Goal: Task Accomplishment & Management: Use online tool/utility

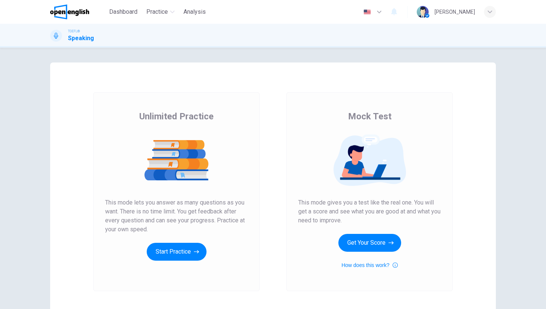
scroll to position [51, 0]
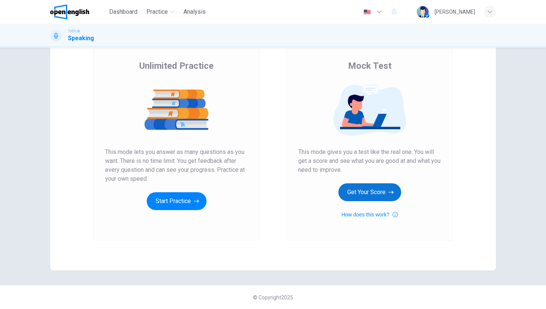
click at [366, 190] on button "Get Your Score" at bounding box center [370, 192] width 63 height 18
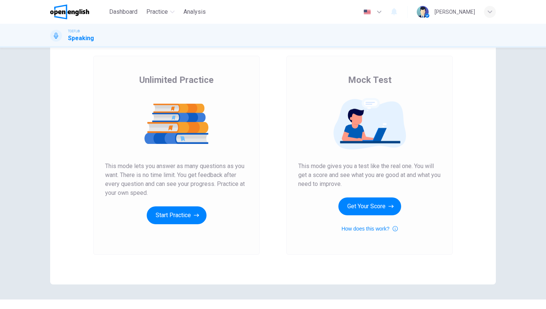
scroll to position [51, 0]
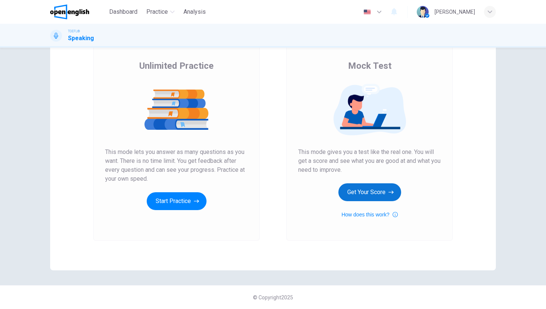
click at [355, 191] on button "Get Your Score" at bounding box center [370, 192] width 63 height 18
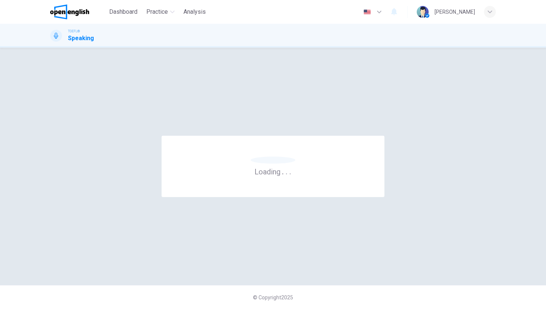
scroll to position [0, 0]
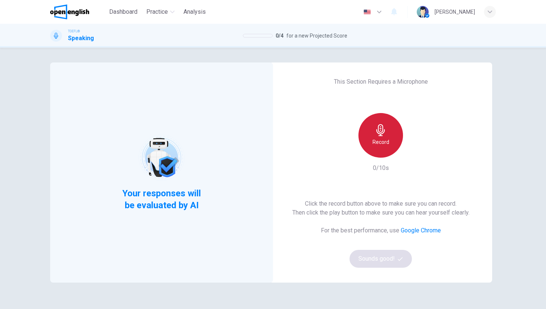
click at [369, 138] on div "Record" at bounding box center [381, 135] width 45 height 45
click at [385, 142] on div "Stop" at bounding box center [381, 135] width 45 height 45
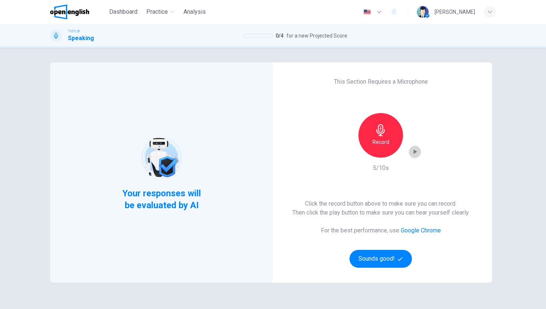
click at [414, 148] on icon "button" at bounding box center [414, 151] width 7 height 7
click at [381, 257] on button "Sounds good!" at bounding box center [381, 259] width 62 height 18
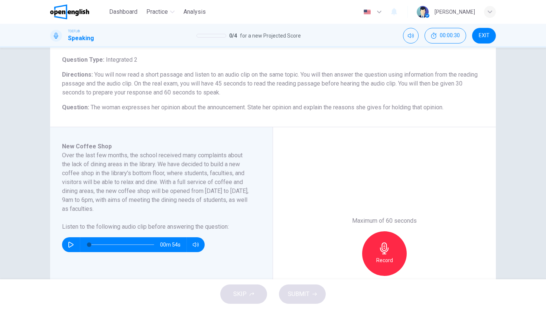
scroll to position [55, 0]
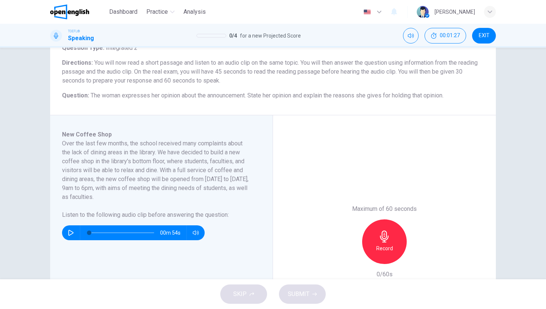
click at [65, 233] on button "button" at bounding box center [71, 232] width 12 height 15
type input "*"
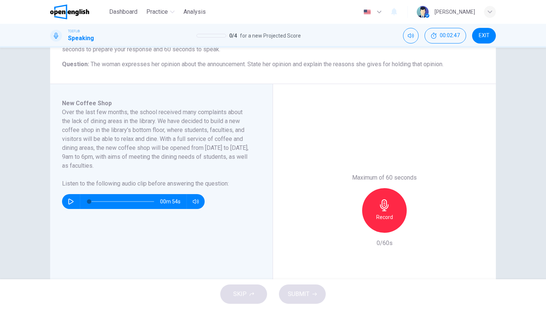
scroll to position [97, 0]
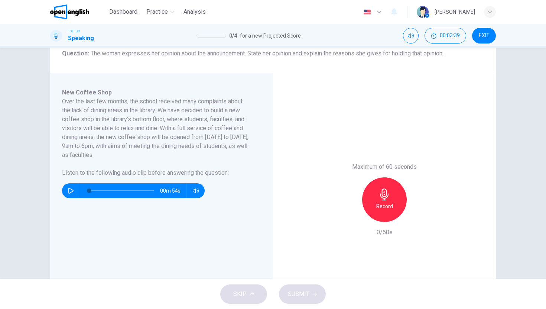
click at [383, 191] on icon "button" at bounding box center [385, 194] width 12 height 12
click at [349, 214] on icon "button" at bounding box center [350, 216] width 7 height 7
click at [382, 190] on icon "button" at bounding box center [385, 194] width 12 height 12
click at [380, 196] on icon "button" at bounding box center [385, 194] width 12 height 12
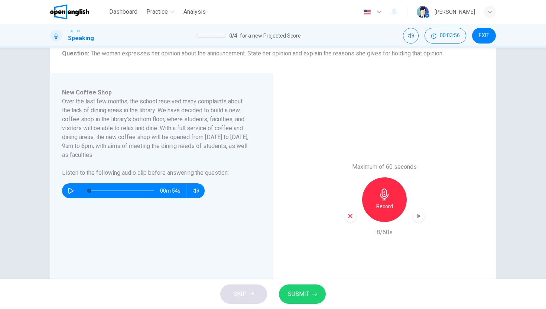
click at [347, 216] on icon "button" at bounding box center [350, 216] width 7 height 7
click at [396, 193] on div "Record" at bounding box center [384, 199] width 45 height 45
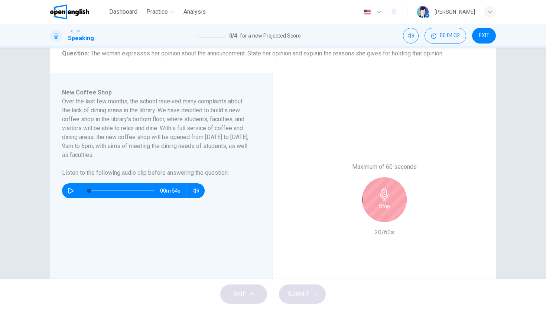
click at [396, 193] on div "Stop" at bounding box center [384, 199] width 45 height 45
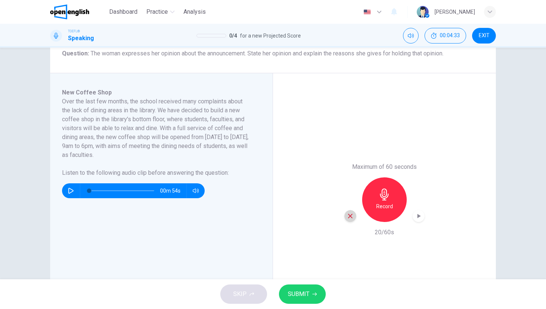
click at [350, 214] on icon "button" at bounding box center [350, 216] width 4 height 4
click at [388, 202] on h6 "Record" at bounding box center [385, 206] width 17 height 9
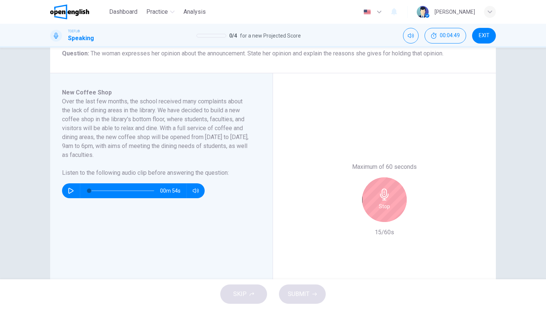
drag, startPoint x: 388, startPoint y: 202, endPoint x: 379, endPoint y: 203, distance: 9.4
click at [381, 203] on div "Stop" at bounding box center [384, 199] width 45 height 45
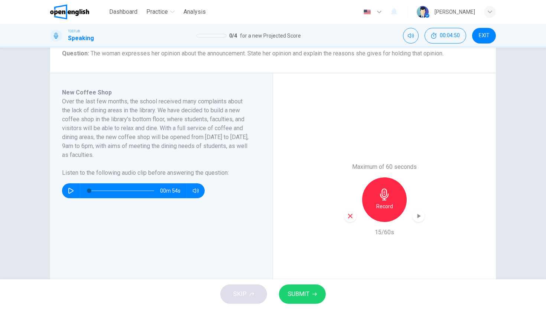
click at [348, 213] on icon "button" at bounding box center [350, 216] width 7 height 7
click at [396, 203] on div "Record" at bounding box center [384, 199] width 45 height 45
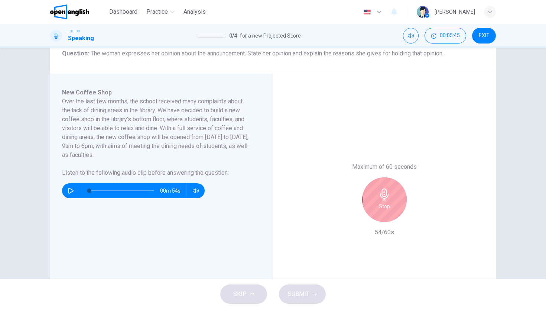
click at [398, 203] on div "Stop" at bounding box center [384, 199] width 45 height 45
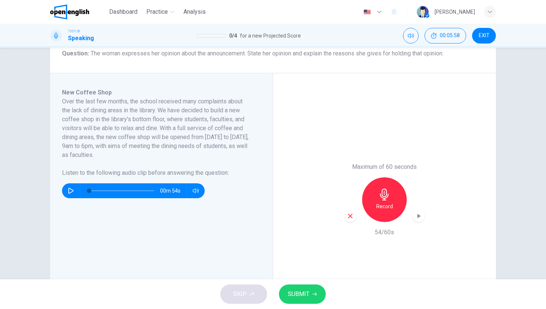
click at [311, 293] on button "SUBMIT" at bounding box center [302, 293] width 47 height 19
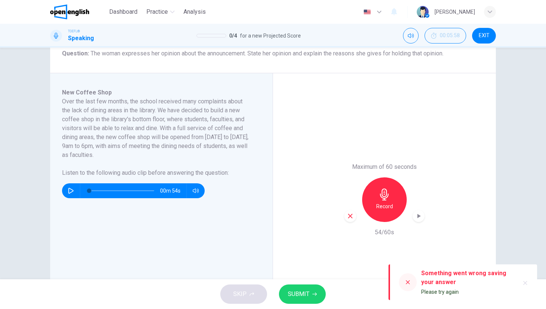
click at [442, 287] on div "Something went wrong saving your answer Please try again" at bounding box center [468, 282] width 92 height 31
click at [411, 282] on div at bounding box center [408, 282] width 18 height 18
click at [415, 216] on icon "button" at bounding box center [418, 215] width 7 height 7
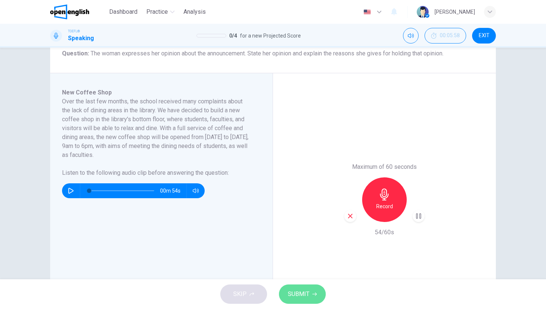
click at [306, 289] on span "SUBMIT" at bounding box center [299, 294] width 22 height 10
click at [416, 216] on icon "button" at bounding box center [418, 216] width 5 height 6
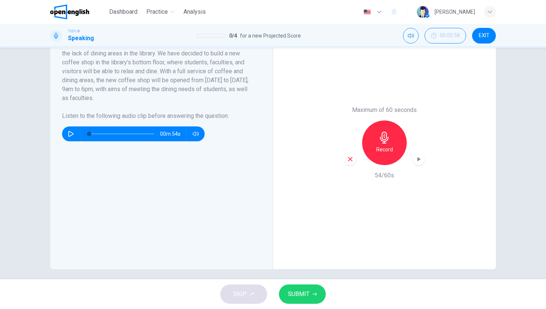
scroll to position [158, 0]
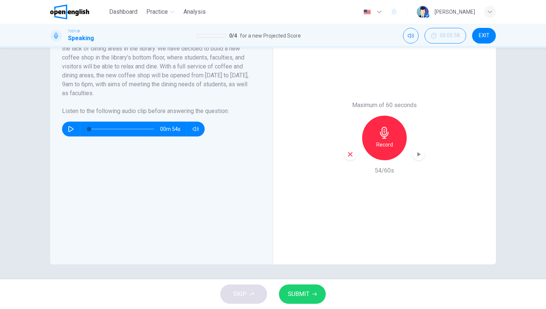
click at [300, 298] on span "SUBMIT" at bounding box center [299, 294] width 22 height 10
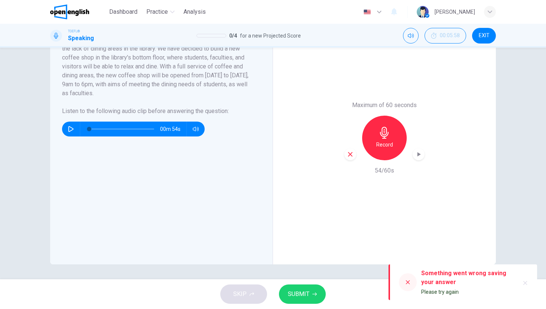
click at [408, 279] on icon at bounding box center [408, 282] width 6 height 6
click at [407, 282] on icon at bounding box center [408, 282] width 6 height 6
click at [527, 281] on icon "button" at bounding box center [526, 283] width 4 height 4
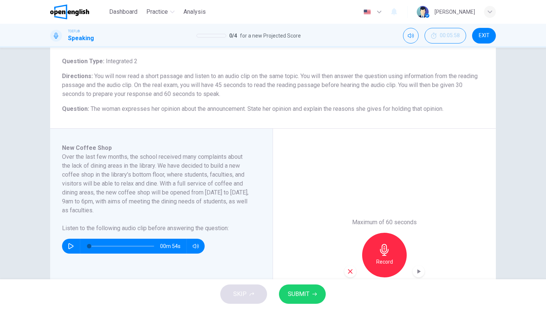
scroll to position [120, 0]
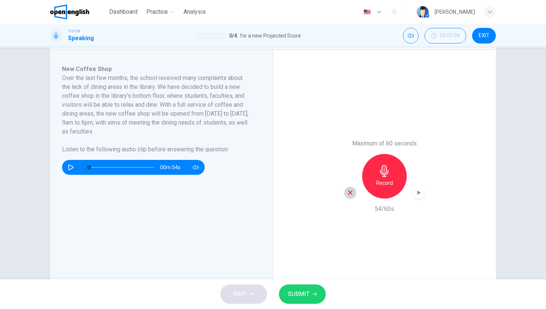
click at [348, 193] on icon "button" at bounding box center [350, 192] width 4 height 4
click at [381, 178] on div "Record" at bounding box center [384, 176] width 45 height 45
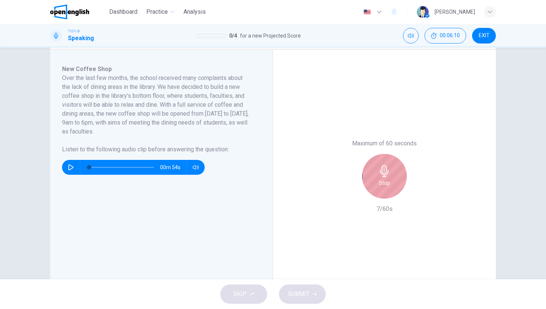
click at [375, 184] on div "Stop" at bounding box center [384, 176] width 45 height 45
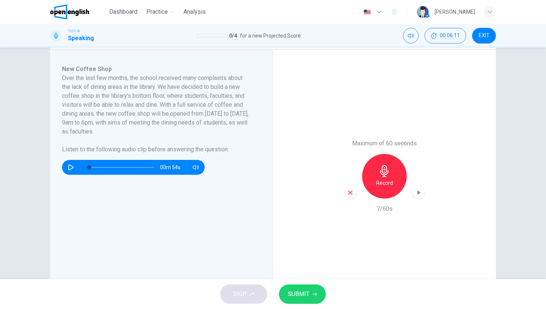
click at [350, 193] on icon "button" at bounding box center [350, 192] width 7 height 7
click at [387, 178] on div "Record" at bounding box center [384, 176] width 45 height 45
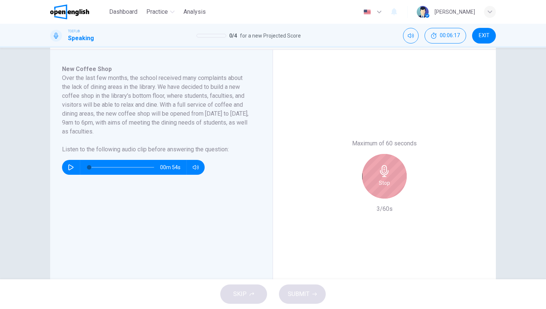
click at [387, 178] on div "Stop" at bounding box center [384, 176] width 45 height 45
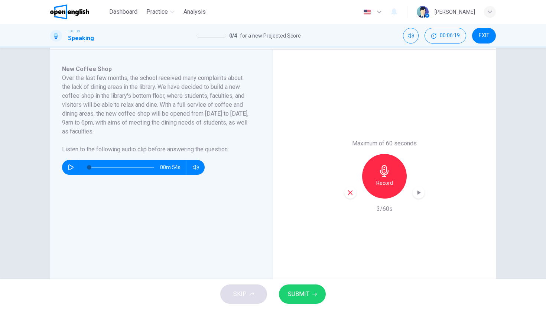
click at [347, 193] on icon "button" at bounding box center [350, 192] width 7 height 7
click at [375, 172] on div "Record" at bounding box center [384, 176] width 45 height 45
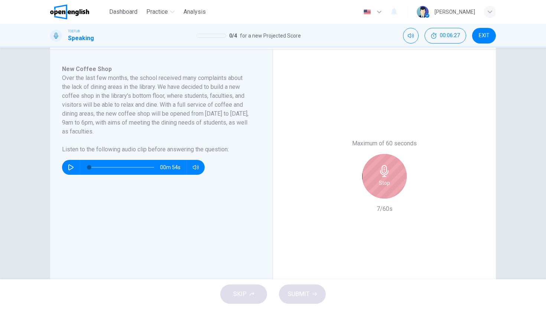
click at [375, 172] on div "Stop" at bounding box center [384, 176] width 45 height 45
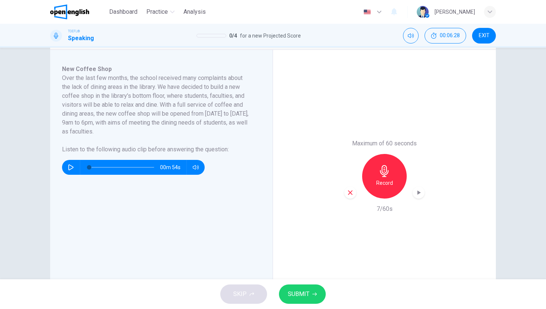
click at [352, 195] on div "button" at bounding box center [351, 193] width 12 height 12
click at [377, 179] on h6 "Record" at bounding box center [385, 182] width 17 height 9
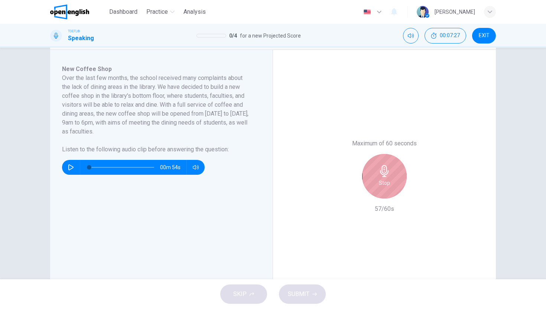
click at [375, 179] on div "Stop" at bounding box center [384, 176] width 45 height 45
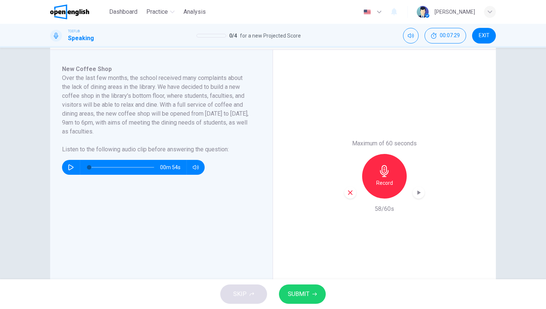
click at [306, 292] on span "SUBMIT" at bounding box center [299, 294] width 22 height 10
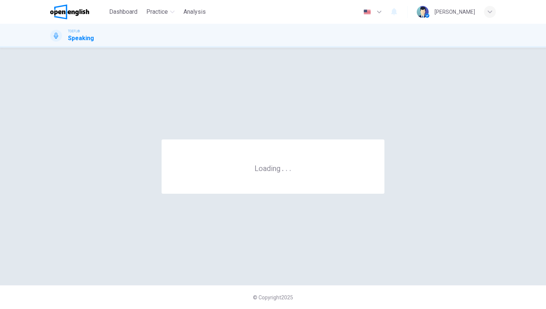
scroll to position [0, 0]
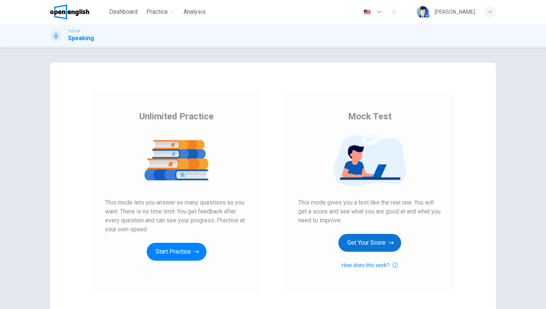
click at [340, 242] on button "Get Your Score" at bounding box center [370, 243] width 63 height 18
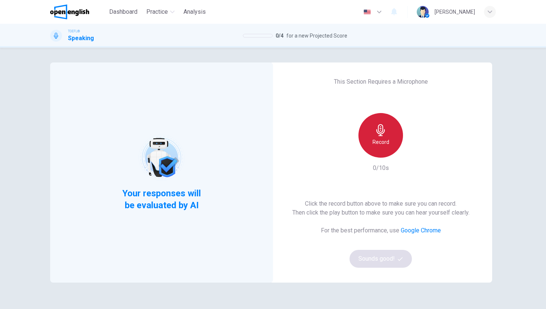
click at [390, 135] on div "Record" at bounding box center [381, 135] width 45 height 45
click at [380, 147] on div "Stop" at bounding box center [381, 135] width 45 height 45
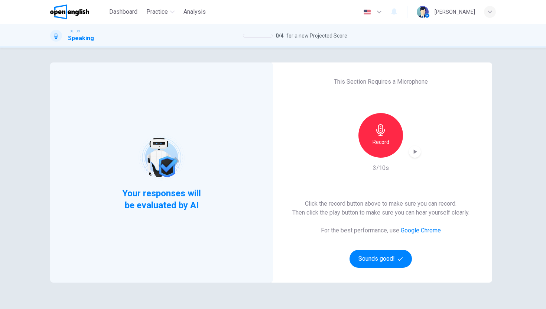
click at [413, 154] on icon "button" at bounding box center [414, 151] width 7 height 7
click at [374, 261] on button "Sounds good!" at bounding box center [381, 259] width 62 height 18
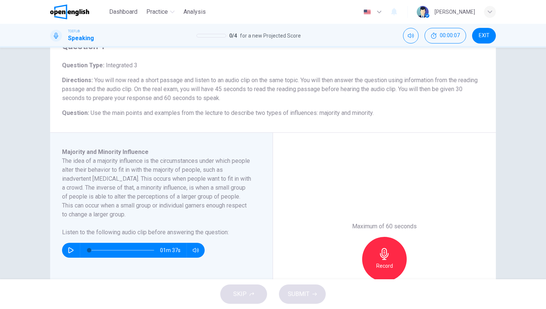
scroll to position [38, 0]
click at [68, 247] on icon "button" at bounding box center [70, 250] width 5 height 6
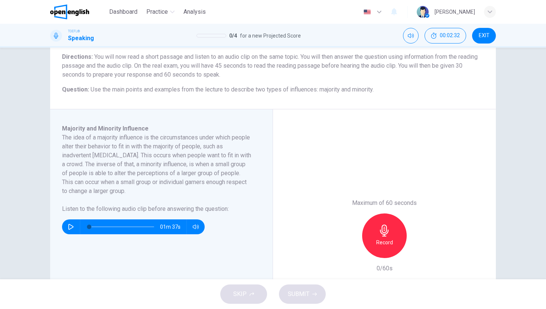
scroll to position [70, 0]
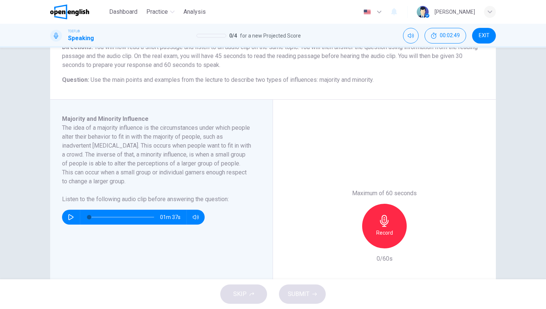
click at [62, 213] on div "01m 37s" at bounding box center [133, 217] width 143 height 15
click at [68, 216] on icon "button" at bounding box center [71, 217] width 6 height 6
click at [69, 216] on icon "button" at bounding box center [71, 217] width 6 height 6
click at [377, 229] on h6 "Record" at bounding box center [385, 232] width 17 height 9
click at [377, 229] on div "Stop" at bounding box center [384, 226] width 45 height 45
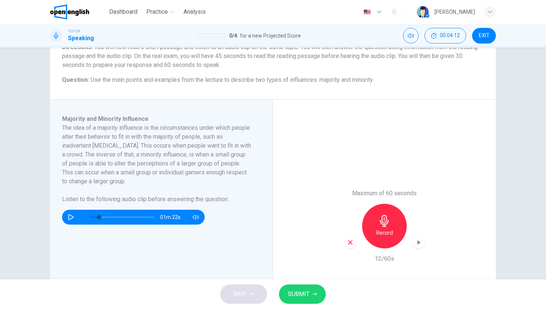
click at [350, 243] on icon "button" at bounding box center [350, 242] width 7 height 7
click at [373, 228] on div "Record" at bounding box center [384, 226] width 45 height 45
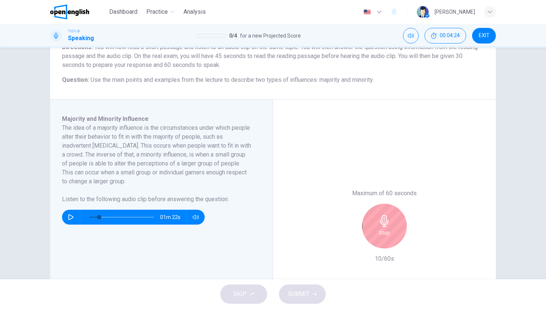
click at [427, 220] on div "Maximum of 60 seconds Stop 10/60s" at bounding box center [384, 226] width 223 height 253
click at [384, 218] on icon "button" at bounding box center [385, 221] width 12 height 12
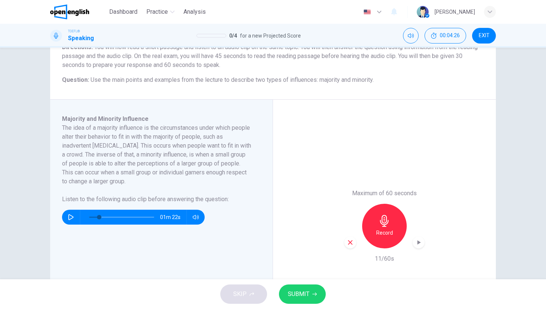
click at [347, 242] on icon "button" at bounding box center [350, 242] width 7 height 7
click at [379, 220] on icon "button" at bounding box center [385, 221] width 12 height 12
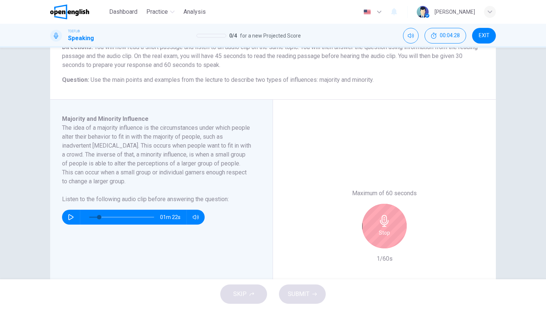
click at [379, 220] on icon "button" at bounding box center [385, 221] width 12 height 12
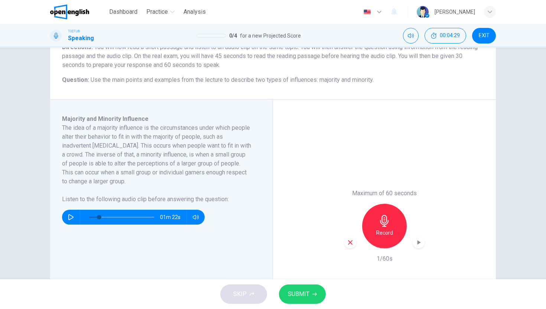
click at [351, 241] on icon "button" at bounding box center [350, 242] width 7 height 7
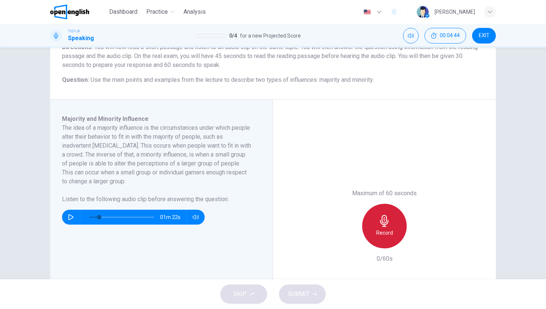
click at [381, 232] on h6 "Record" at bounding box center [385, 232] width 17 height 9
click at [386, 243] on div "Stop" at bounding box center [384, 226] width 45 height 45
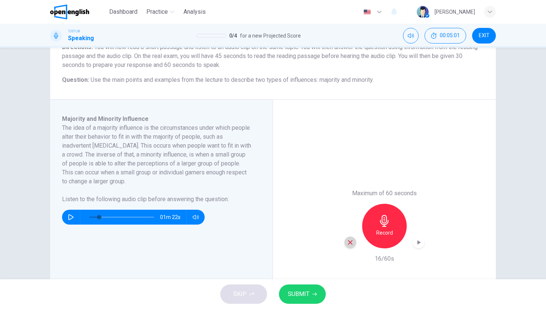
click at [349, 238] on div "button" at bounding box center [351, 242] width 12 height 12
click at [384, 219] on icon "button" at bounding box center [385, 221] width 12 height 12
click at [305, 294] on span "SUBMIT" at bounding box center [299, 294] width 22 height 10
click at [304, 297] on span "SUBMIT" at bounding box center [299, 294] width 22 height 10
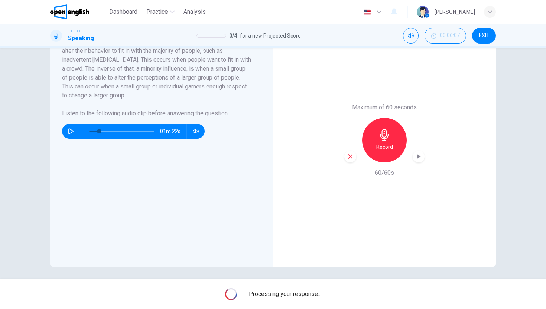
scroll to position [158, 0]
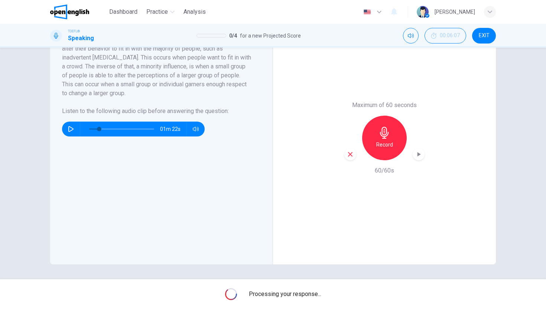
type input "*"
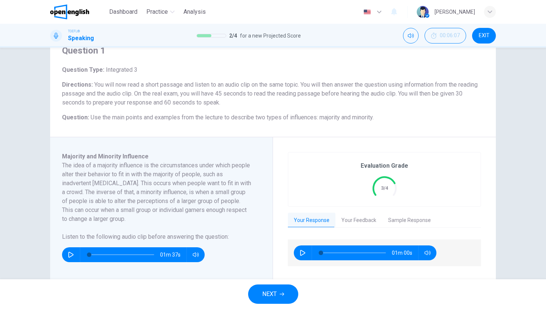
scroll to position [41, 0]
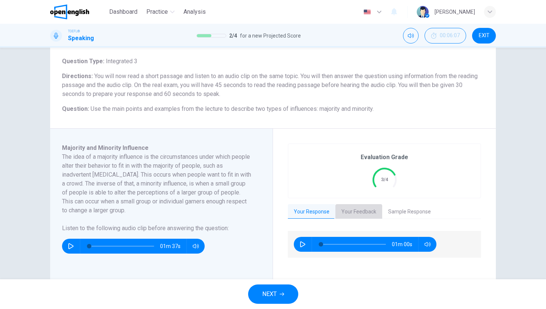
click at [349, 204] on button "Your Feedback" at bounding box center [359, 212] width 47 height 16
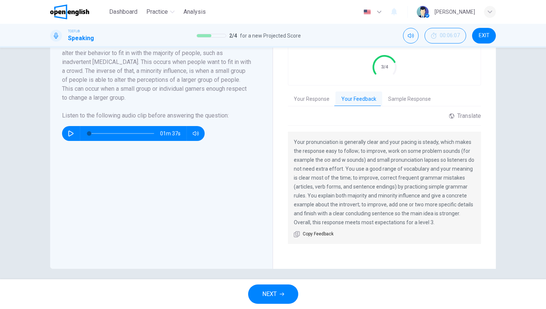
scroll to position [154, 0]
click at [392, 95] on button "Sample Response" at bounding box center [409, 99] width 55 height 16
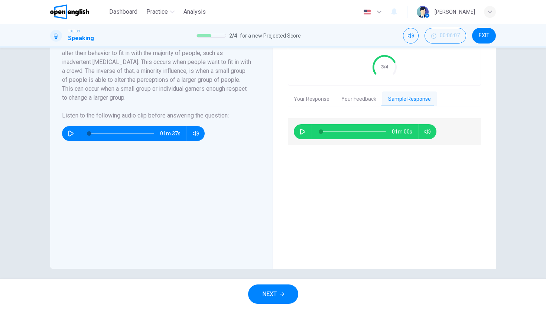
click at [302, 129] on icon "button" at bounding box center [303, 132] width 6 height 6
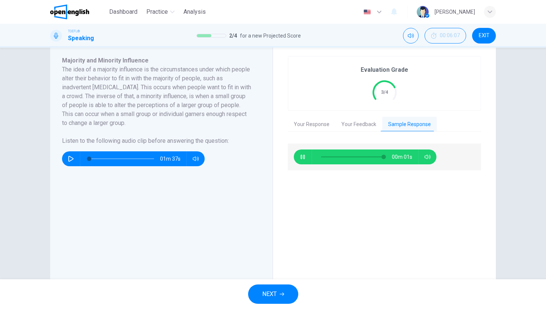
scroll to position [131, 0]
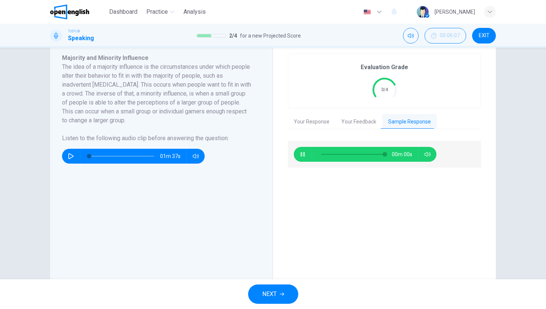
type input "*"
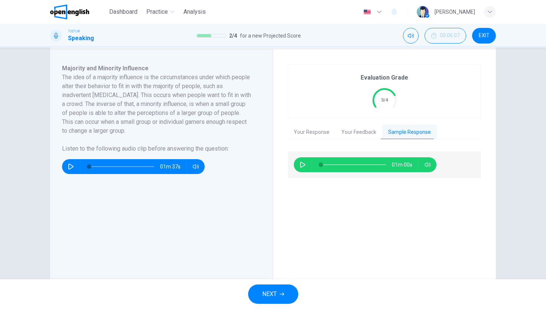
scroll to position [0, 0]
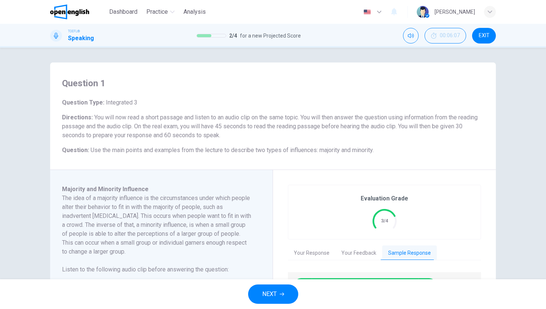
click at [256, 296] on button "NEXT" at bounding box center [273, 293] width 50 height 19
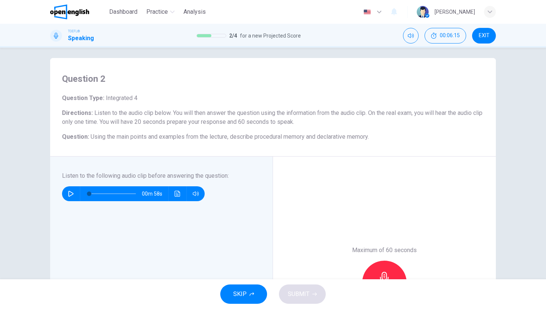
scroll to position [14, 0]
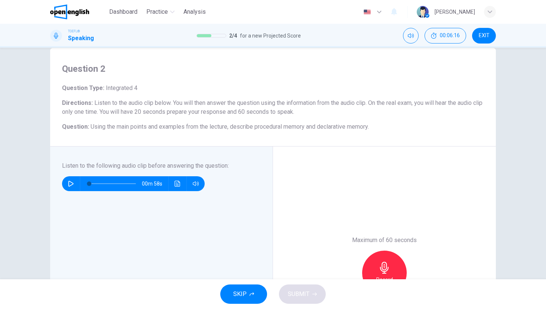
click at [65, 180] on button "button" at bounding box center [71, 183] width 12 height 15
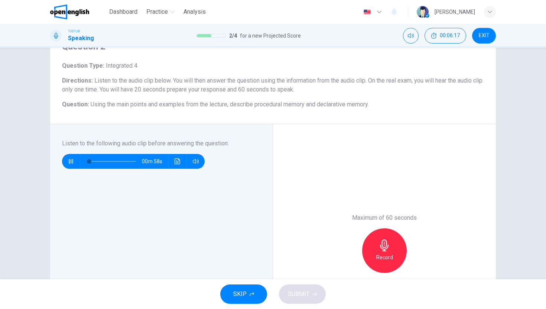
scroll to position [50, 0]
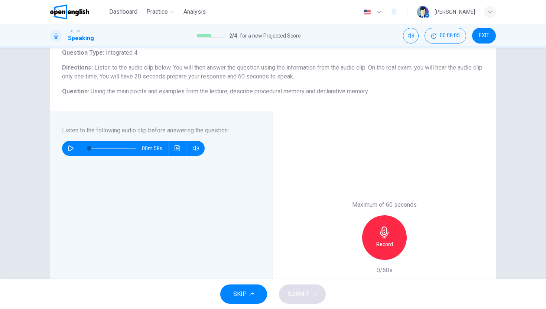
click at [65, 148] on button "button" at bounding box center [71, 148] width 12 height 15
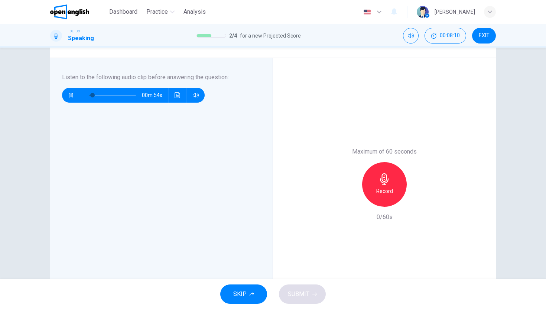
scroll to position [109, 0]
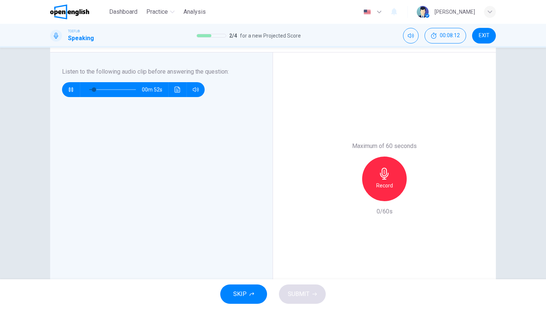
click at [70, 87] on icon "button" at bounding box center [71, 89] width 4 height 4
click at [70, 89] on icon "button" at bounding box center [71, 90] width 6 height 6
type input "*"
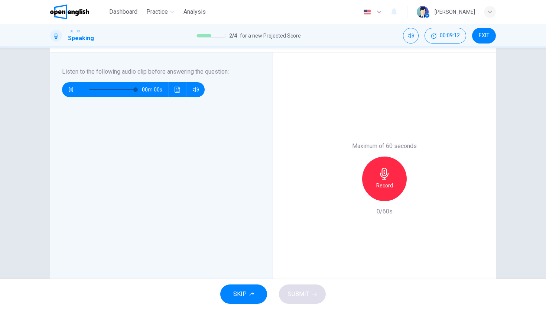
click at [175, 92] on icon "Click to see the audio transcription" at bounding box center [178, 90] width 6 height 6
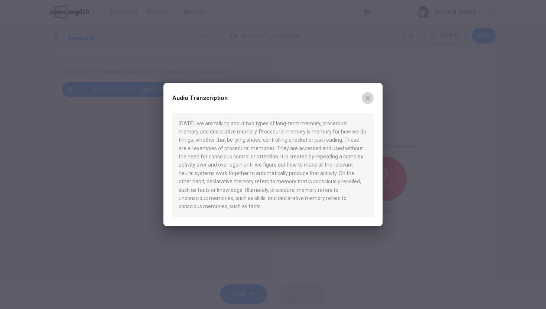
click at [368, 97] on icon "button" at bounding box center [368, 98] width 6 height 6
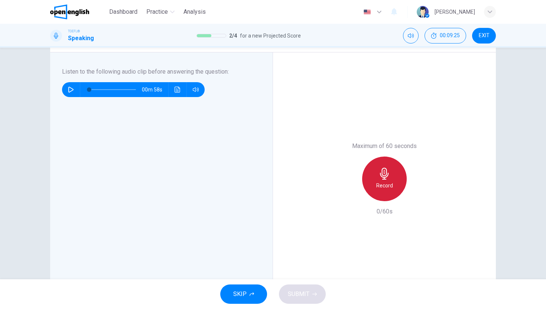
click at [381, 171] on icon "button" at bounding box center [385, 174] width 12 height 12
click at [354, 177] on div "Stop" at bounding box center [385, 178] width 80 height 45
click at [376, 177] on div "Stop" at bounding box center [384, 178] width 45 height 45
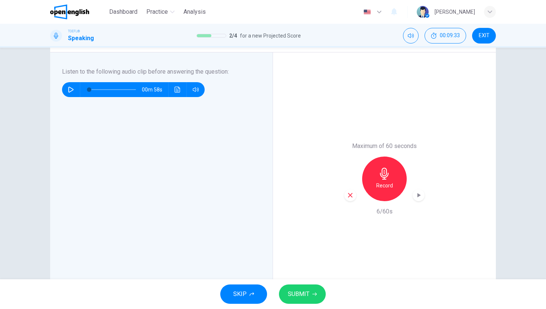
click at [347, 198] on icon "button" at bounding box center [350, 195] width 7 height 7
click at [376, 179] on div "Record" at bounding box center [384, 178] width 45 height 45
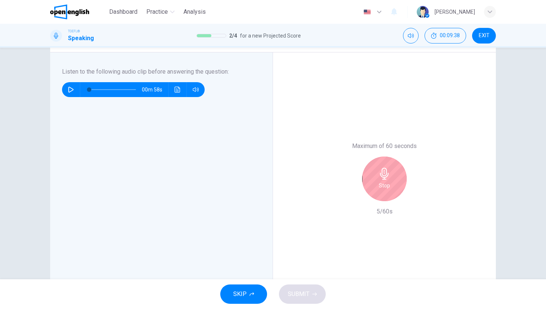
click at [376, 179] on div "Stop" at bounding box center [384, 178] width 45 height 45
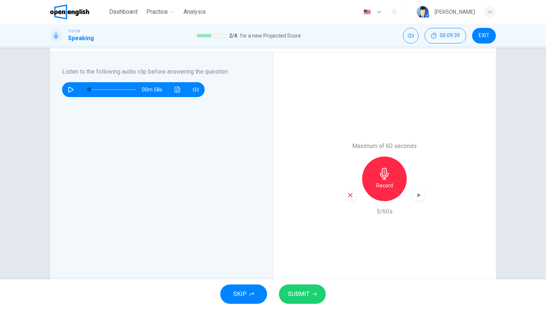
click at [352, 198] on div "button" at bounding box center [351, 195] width 12 height 12
click at [369, 180] on div "Record" at bounding box center [384, 178] width 45 height 45
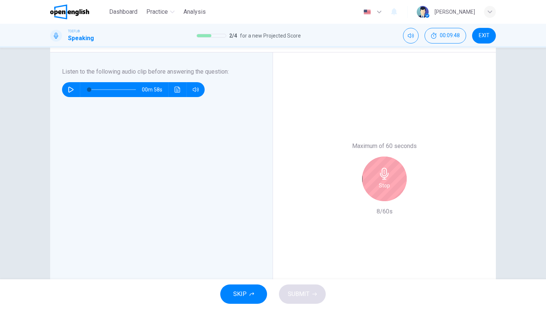
click at [370, 179] on div "Stop" at bounding box center [384, 178] width 45 height 45
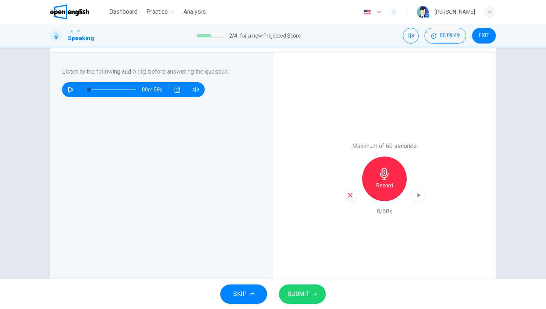
click at [348, 196] on icon "button" at bounding box center [350, 195] width 4 height 4
click at [378, 180] on div "Record" at bounding box center [384, 178] width 45 height 45
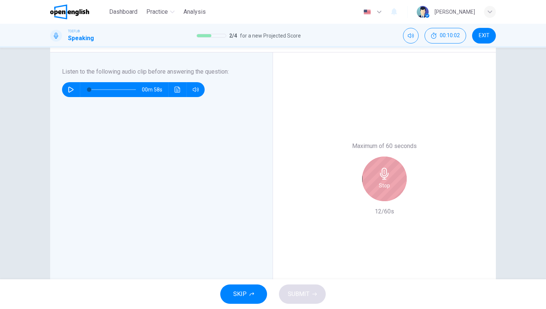
click at [378, 180] on div "Stop" at bounding box center [384, 178] width 45 height 45
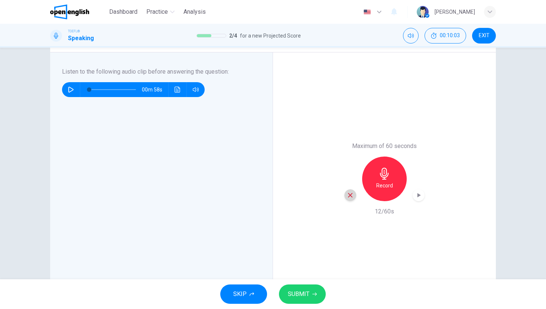
click at [348, 196] on icon "button" at bounding box center [350, 195] width 4 height 4
click at [396, 190] on div "Record" at bounding box center [384, 178] width 45 height 45
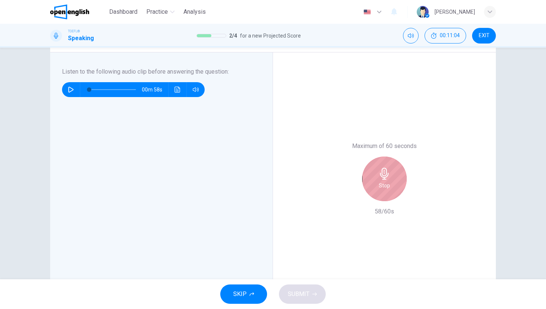
click at [374, 186] on div "Stop" at bounding box center [384, 178] width 45 height 45
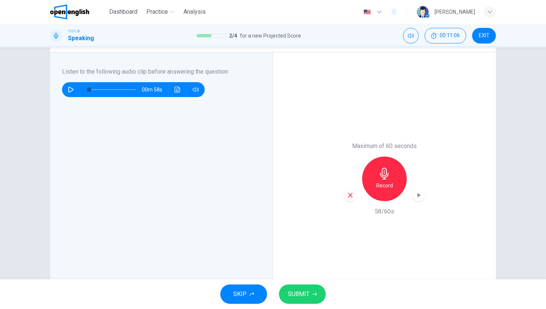
click at [289, 299] on span "SUBMIT" at bounding box center [299, 294] width 22 height 10
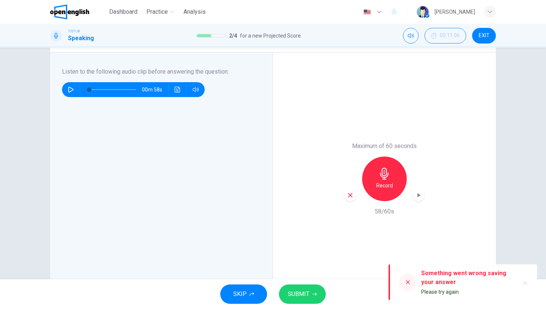
click at [409, 288] on div at bounding box center [408, 282] width 18 height 18
click at [406, 285] on icon at bounding box center [408, 282] width 6 height 6
drag, startPoint x: 407, startPoint y: 279, endPoint x: 425, endPoint y: 279, distance: 18.6
click at [407, 279] on icon at bounding box center [408, 282] width 6 height 6
click at [527, 285] on icon "button" at bounding box center [526, 283] width 6 height 6
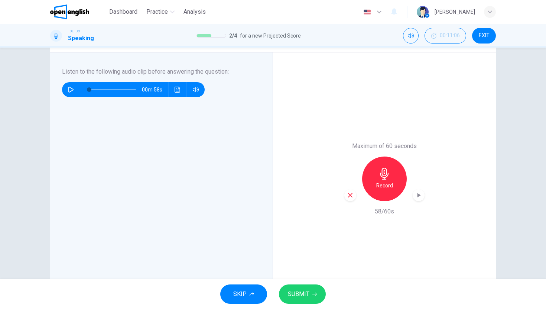
click at [284, 292] on button "SUBMIT" at bounding box center [302, 293] width 47 height 19
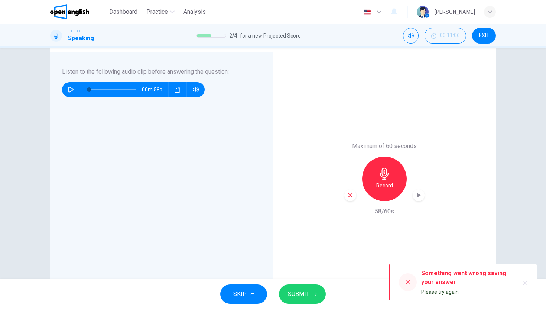
click at [406, 281] on icon at bounding box center [408, 282] width 6 height 6
click at [411, 285] on icon at bounding box center [408, 282] width 6 height 6
click at [522, 282] on button "button" at bounding box center [526, 283] width 12 height 12
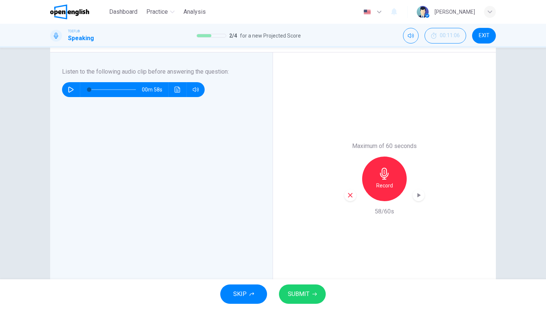
click at [522, 282] on div "SKIP SUBMIT" at bounding box center [273, 294] width 546 height 30
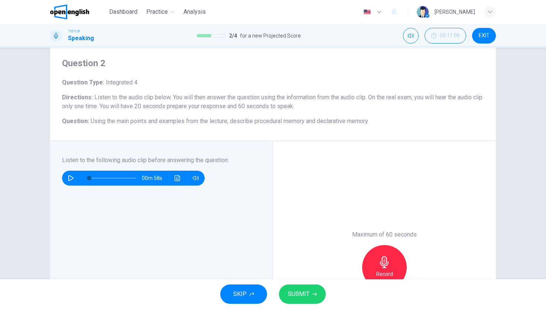
scroll to position [149, 0]
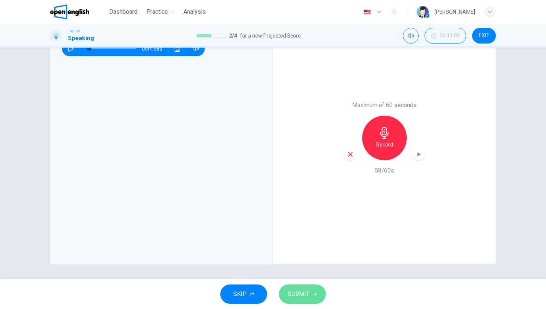
click at [309, 300] on button "SUBMIT" at bounding box center [302, 293] width 47 height 19
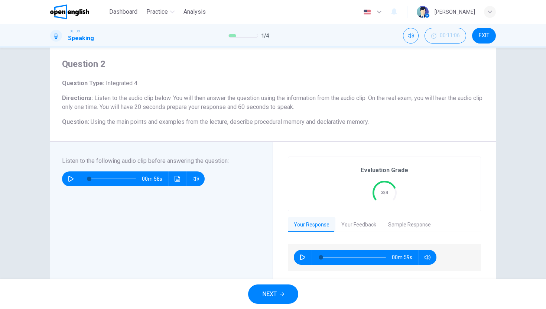
scroll to position [32, 0]
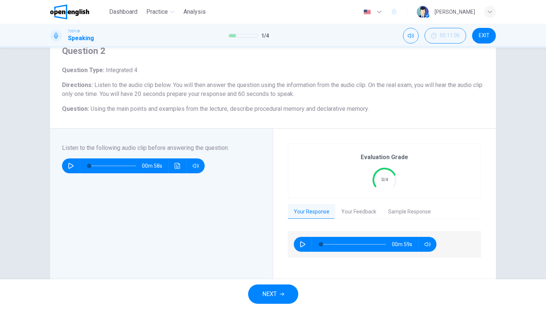
click at [344, 206] on button "Your Feedback" at bounding box center [359, 212] width 47 height 16
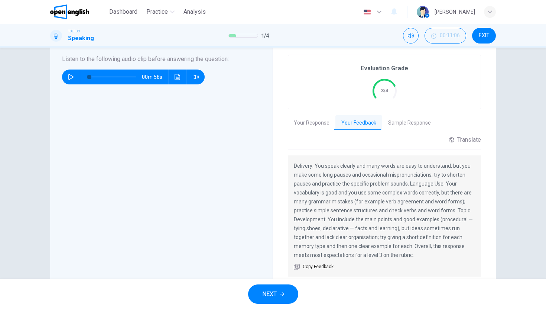
scroll to position [123, 0]
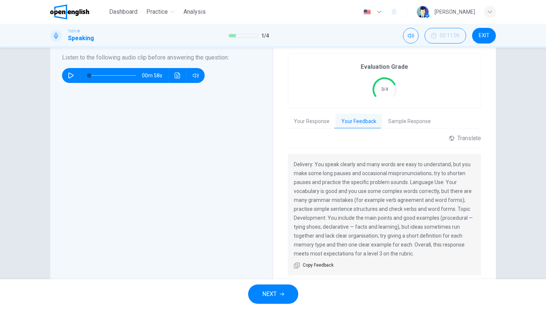
drag, startPoint x: 384, startPoint y: 175, endPoint x: 421, endPoint y: 174, distance: 36.8
click at [421, 174] on p "Delivery: You speak clearly and many words are easy to understand, but you make…" at bounding box center [384, 209] width 181 height 98
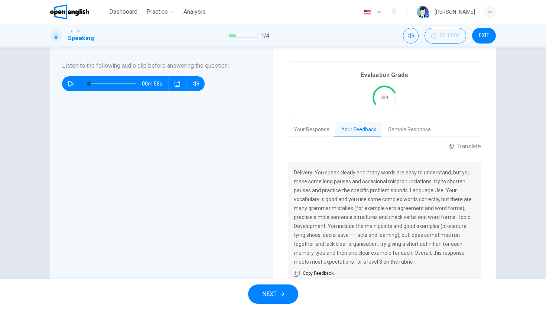
scroll to position [114, 0]
click at [314, 130] on button "Your Response" at bounding box center [312, 130] width 48 height 16
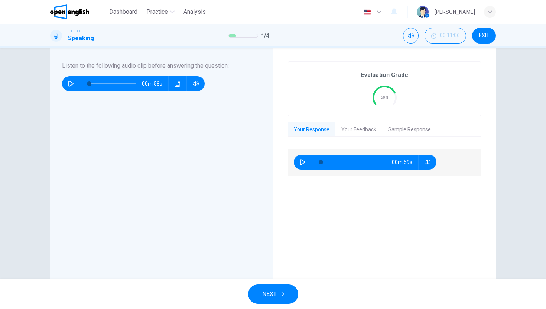
click at [341, 130] on button "Your Feedback" at bounding box center [359, 130] width 47 height 16
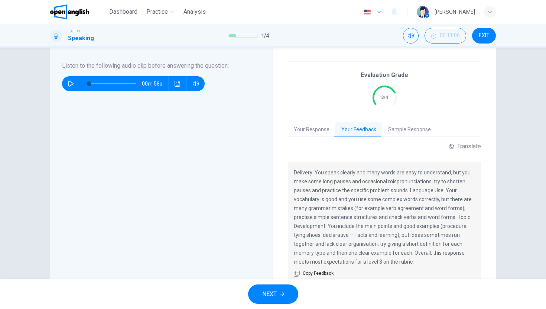
click at [407, 130] on button "Sample Response" at bounding box center [409, 130] width 55 height 16
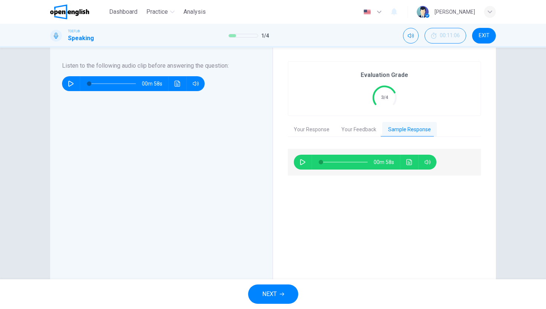
click at [304, 161] on button "button" at bounding box center [303, 162] width 12 height 15
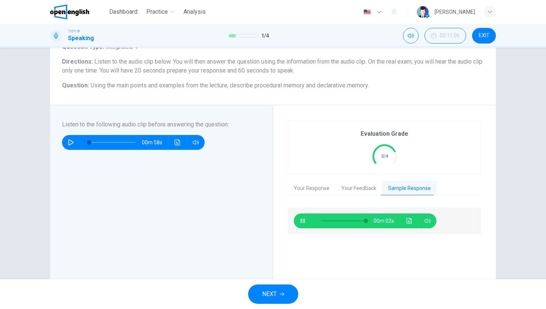
scroll to position [50, 0]
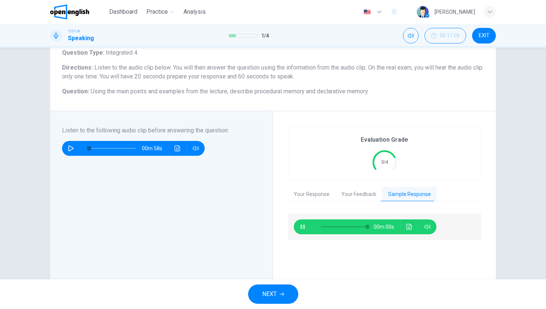
type input "*"
click at [259, 293] on button "NEXT" at bounding box center [273, 293] width 50 height 19
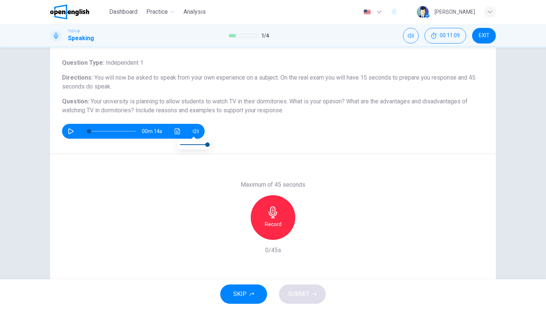
scroll to position [5, 0]
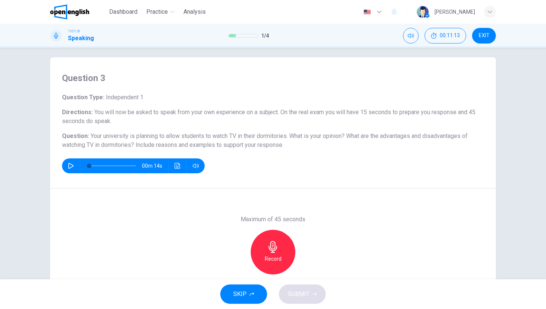
click at [67, 170] on button "button" at bounding box center [71, 165] width 12 height 15
type input "*"
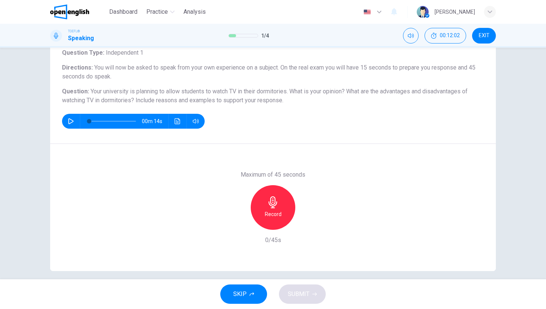
scroll to position [57, 0]
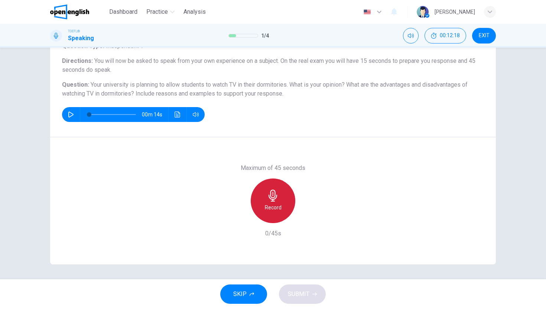
click at [261, 202] on div "Record" at bounding box center [273, 200] width 45 height 45
click at [274, 210] on h6 "Stop" at bounding box center [273, 207] width 11 height 9
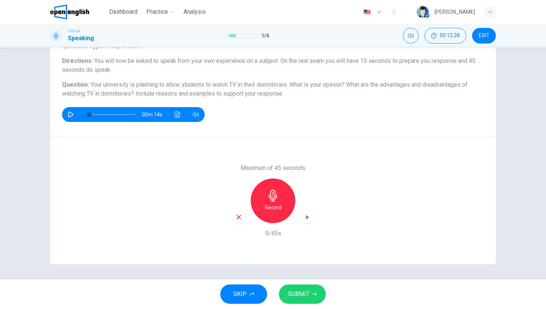
click at [241, 216] on div "button" at bounding box center [239, 217] width 12 height 12
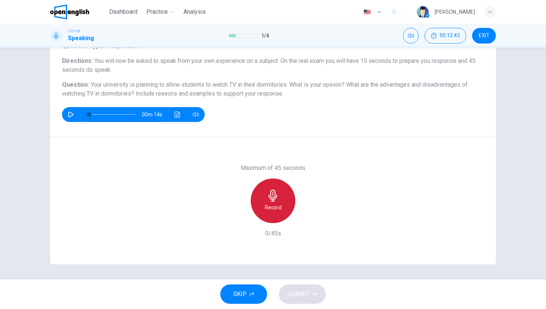
click at [269, 196] on icon "button" at bounding box center [273, 196] width 9 height 12
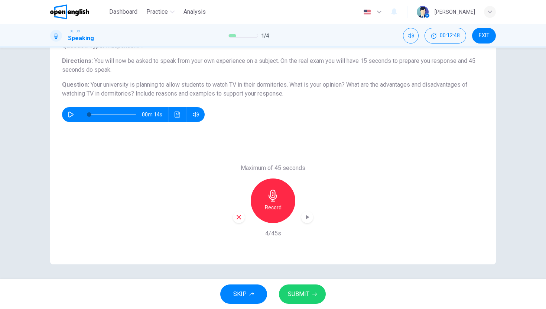
click at [239, 215] on icon "button" at bounding box center [239, 217] width 7 height 7
click at [264, 199] on div "Record" at bounding box center [273, 200] width 45 height 45
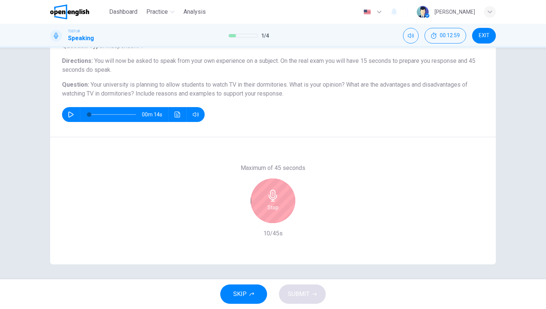
click at [267, 199] on icon "button" at bounding box center [273, 196] width 12 height 12
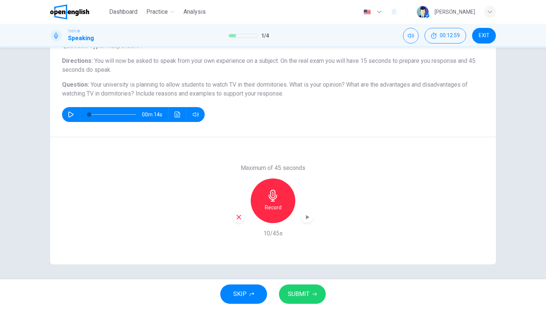
click at [239, 216] on icon "button" at bounding box center [239, 217] width 7 height 7
click at [277, 196] on div "Record" at bounding box center [273, 200] width 45 height 45
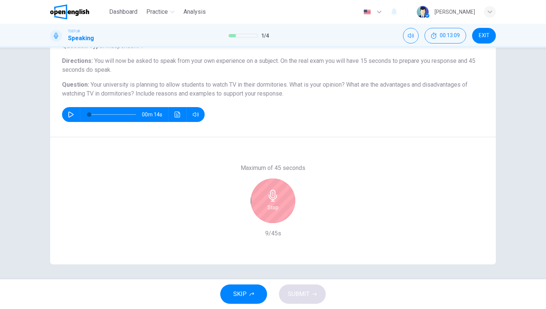
click at [277, 196] on div "Stop" at bounding box center [273, 200] width 45 height 45
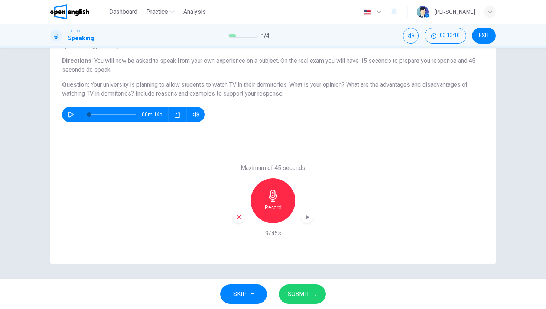
click at [239, 215] on icon "button" at bounding box center [239, 217] width 4 height 4
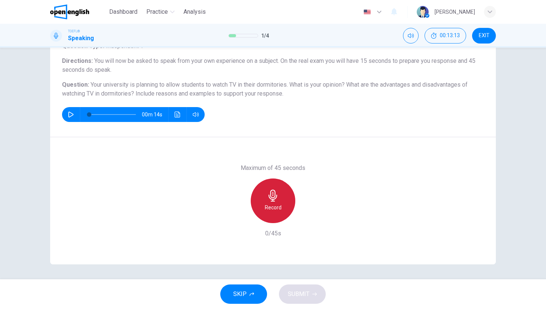
click at [267, 200] on icon "button" at bounding box center [273, 196] width 12 height 12
click at [273, 198] on icon "button" at bounding box center [273, 196] width 9 height 12
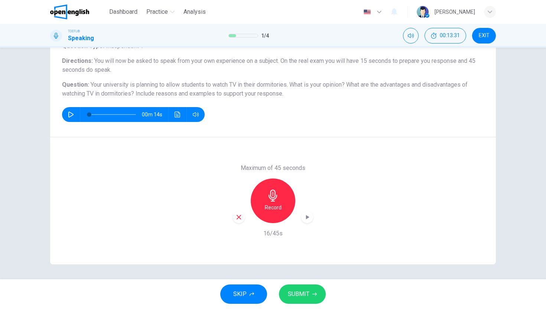
click at [239, 216] on icon "button" at bounding box center [239, 217] width 4 height 4
click at [275, 206] on h6 "Record" at bounding box center [273, 207] width 17 height 9
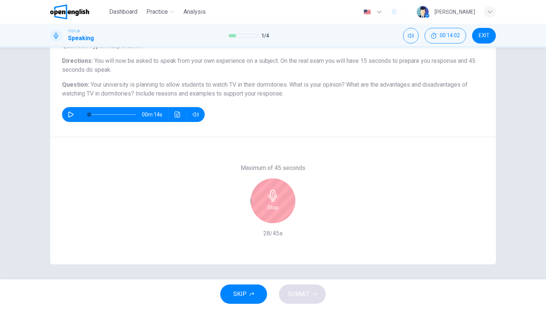
click at [274, 199] on icon "button" at bounding box center [273, 196] width 12 height 12
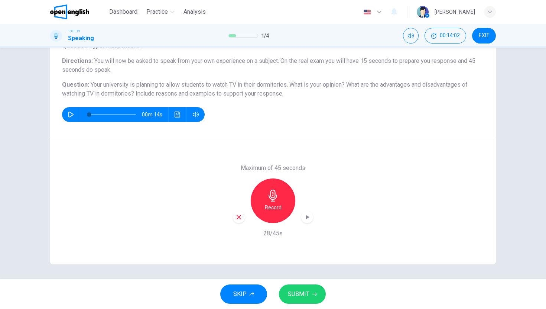
click at [239, 219] on icon "button" at bounding box center [239, 217] width 7 height 7
click at [269, 203] on h6 "Record" at bounding box center [273, 207] width 17 height 9
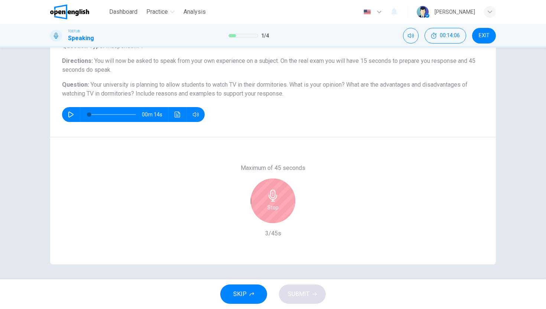
click at [270, 203] on h6 "Stop" at bounding box center [273, 207] width 11 height 9
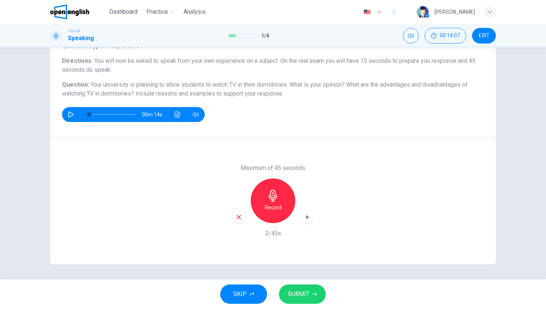
click at [239, 214] on icon "button" at bounding box center [239, 217] width 7 height 7
click at [274, 200] on icon "button" at bounding box center [273, 196] width 12 height 12
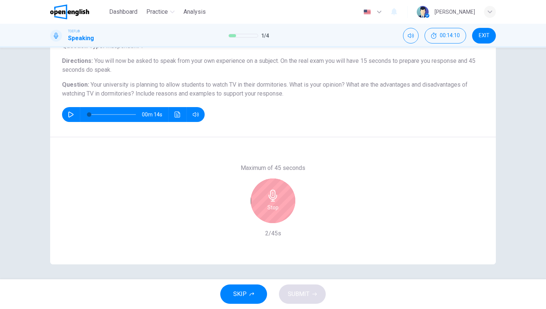
click at [278, 194] on div "Stop" at bounding box center [273, 200] width 45 height 45
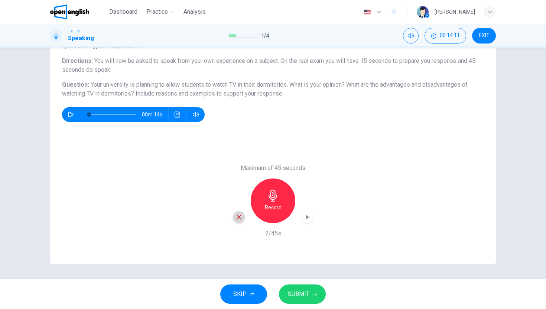
click at [238, 214] on icon "button" at bounding box center [239, 217] width 7 height 7
click at [268, 203] on div "Record" at bounding box center [273, 200] width 45 height 45
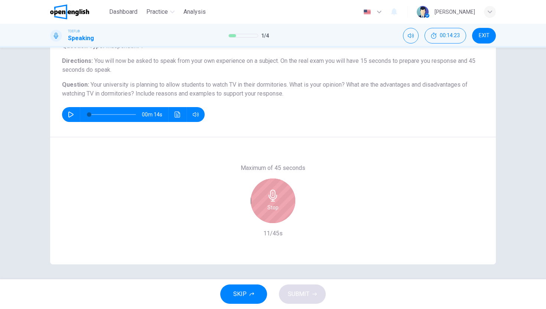
click at [269, 202] on div "Stop" at bounding box center [273, 200] width 45 height 45
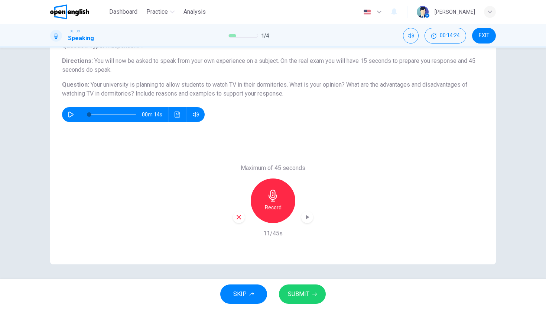
click at [237, 218] on icon "button" at bounding box center [239, 217] width 4 height 4
click at [274, 198] on icon "button" at bounding box center [273, 196] width 9 height 12
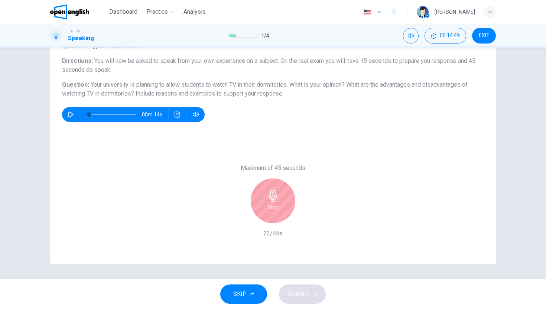
click at [274, 198] on icon "button" at bounding box center [273, 196] width 9 height 12
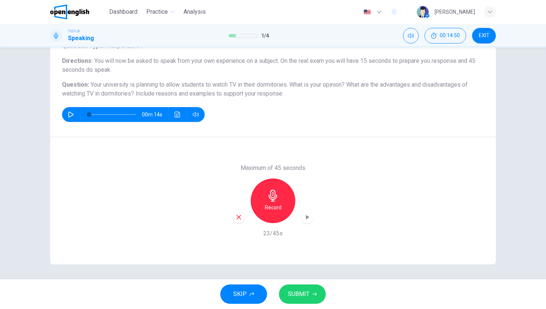
click at [233, 217] on div "button" at bounding box center [239, 217] width 12 height 12
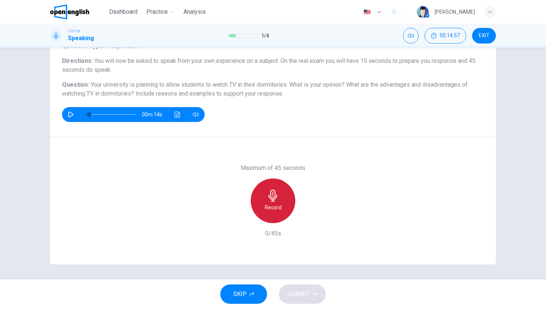
click at [273, 201] on div "Record" at bounding box center [273, 200] width 45 height 45
click at [273, 201] on div "Stop" at bounding box center [273, 200] width 45 height 45
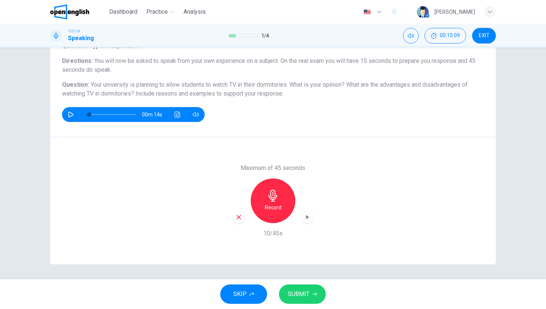
click at [242, 214] on div "button" at bounding box center [239, 217] width 12 height 12
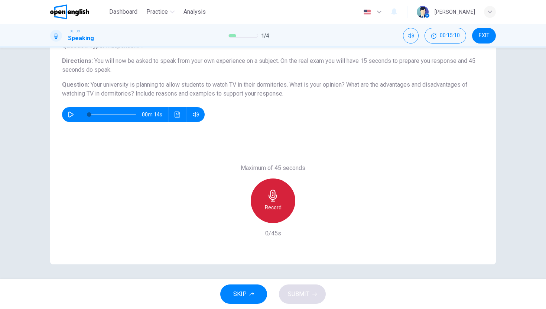
click at [265, 206] on h6 "Record" at bounding box center [273, 207] width 17 height 9
click at [268, 203] on h6 "Stop" at bounding box center [273, 207] width 11 height 9
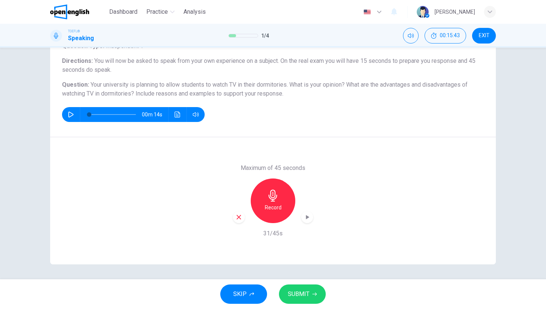
click at [236, 217] on icon "button" at bounding box center [239, 217] width 7 height 7
click at [269, 200] on icon "button" at bounding box center [273, 196] width 12 height 12
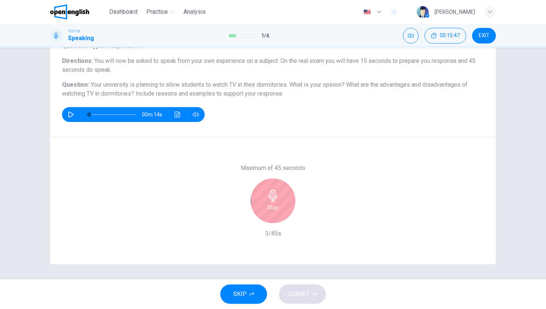
click at [269, 200] on icon "button" at bounding box center [273, 196] width 12 height 12
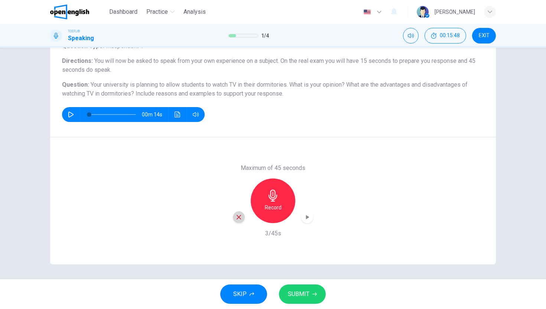
click at [233, 221] on div "button" at bounding box center [239, 217] width 12 height 12
click at [271, 202] on div "Record" at bounding box center [273, 200] width 45 height 45
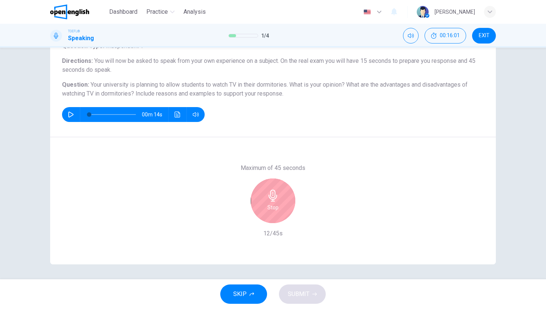
click at [274, 198] on icon "button" at bounding box center [273, 196] width 12 height 12
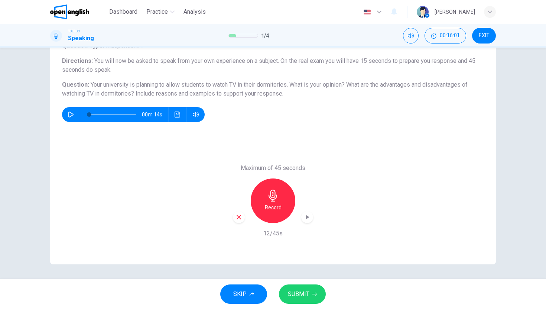
click at [236, 215] on icon "button" at bounding box center [239, 217] width 7 height 7
click at [268, 203] on div "Record" at bounding box center [273, 200] width 45 height 45
click at [296, 289] on span "SUBMIT" at bounding box center [299, 294] width 22 height 10
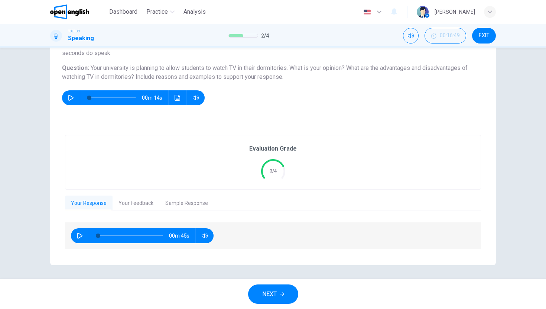
scroll to position [74, 0]
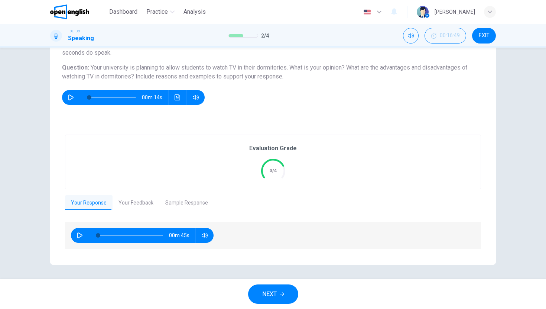
click at [114, 204] on button "Your Feedback" at bounding box center [136, 203] width 47 height 16
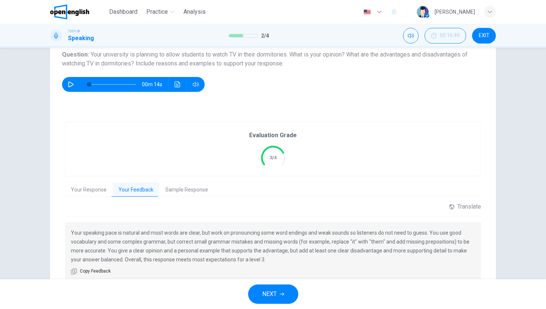
scroll to position [87, 0]
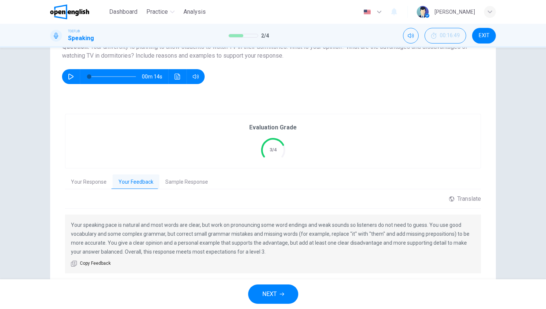
click at [177, 186] on button "Sample Response" at bounding box center [186, 182] width 55 height 16
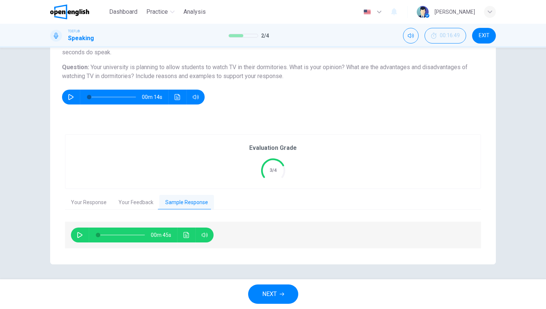
scroll to position [74, 0]
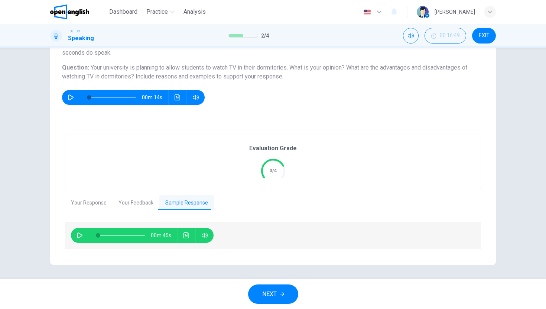
click at [77, 232] on icon "button" at bounding box center [80, 235] width 6 height 6
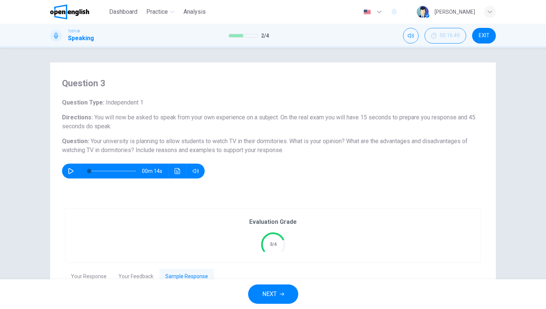
type input "*"
click at [271, 293] on span "NEXT" at bounding box center [269, 294] width 14 height 10
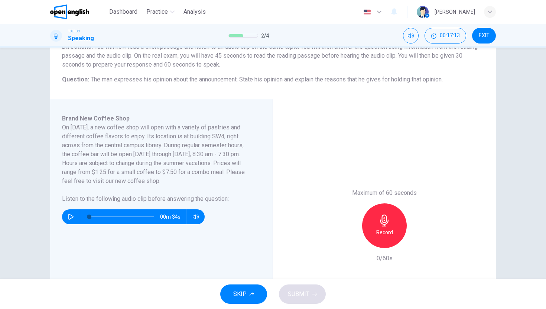
click at [68, 216] on icon "button" at bounding box center [71, 217] width 6 height 6
type input "*"
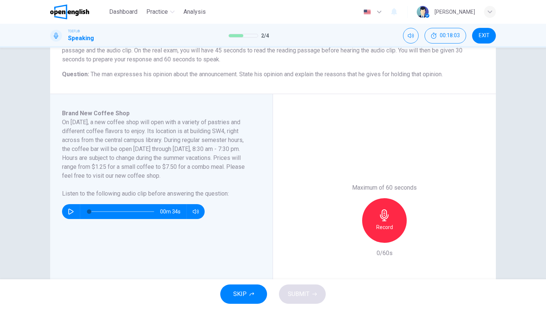
scroll to position [76, 0]
click at [366, 226] on div "Record" at bounding box center [384, 220] width 45 height 45
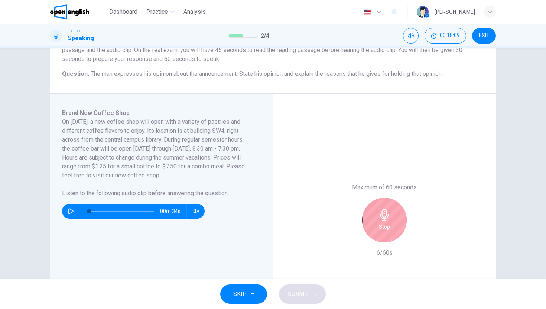
click at [386, 222] on div "Stop" at bounding box center [384, 220] width 45 height 45
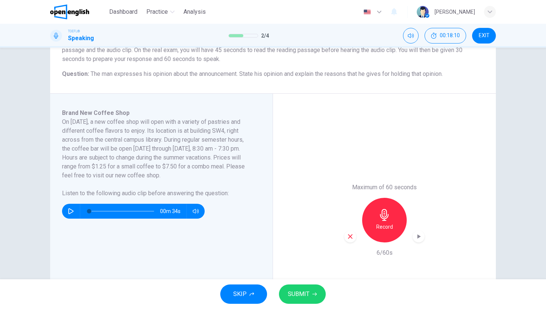
click at [347, 234] on icon "button" at bounding box center [350, 236] width 7 height 7
click at [374, 213] on div "Record" at bounding box center [384, 220] width 45 height 45
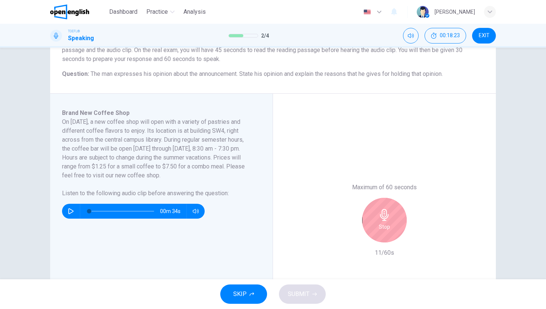
click at [381, 220] on div "Stop" at bounding box center [384, 220] width 45 height 45
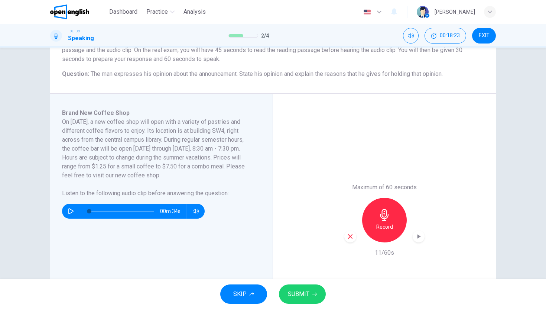
click at [351, 235] on icon "button" at bounding box center [350, 236] width 7 height 7
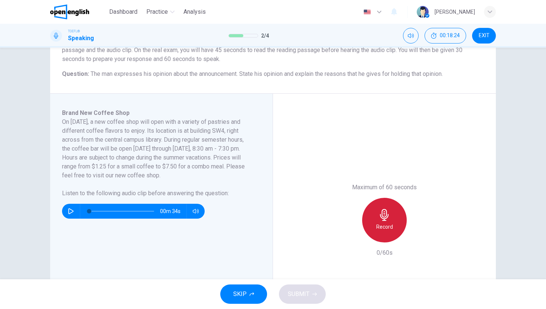
click at [367, 224] on div "Record" at bounding box center [384, 220] width 45 height 45
click at [377, 222] on div "Stop" at bounding box center [384, 220] width 45 height 45
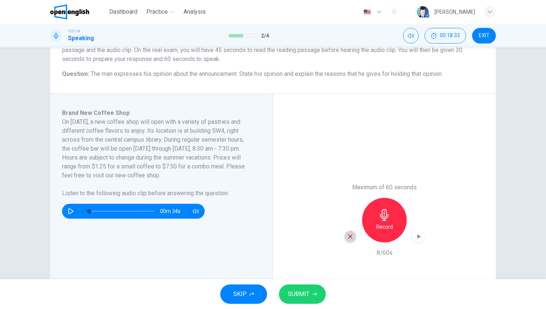
click at [347, 234] on icon "button" at bounding box center [350, 236] width 7 height 7
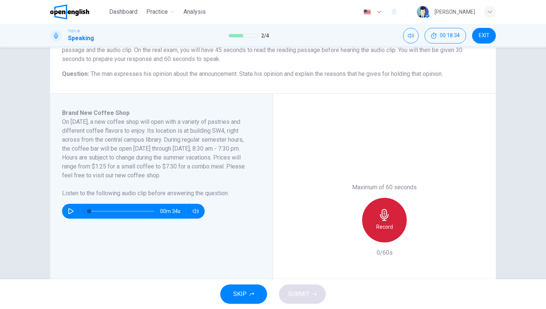
click at [372, 225] on div "Record" at bounding box center [384, 220] width 45 height 45
click at [369, 224] on div "Stop" at bounding box center [384, 220] width 45 height 45
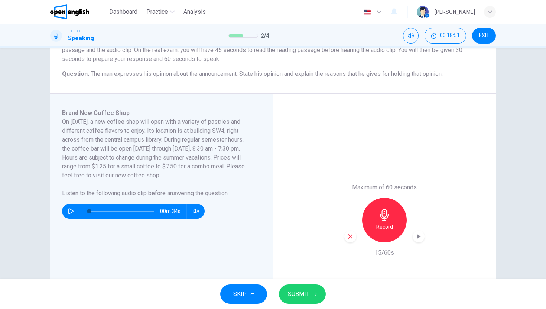
click at [347, 236] on icon "button" at bounding box center [350, 236] width 7 height 7
click at [380, 214] on icon "button" at bounding box center [384, 215] width 9 height 12
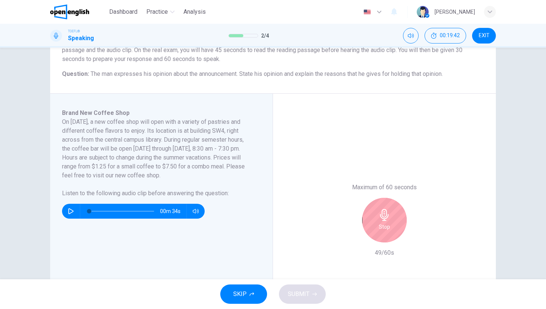
click at [379, 211] on icon "button" at bounding box center [385, 215] width 12 height 12
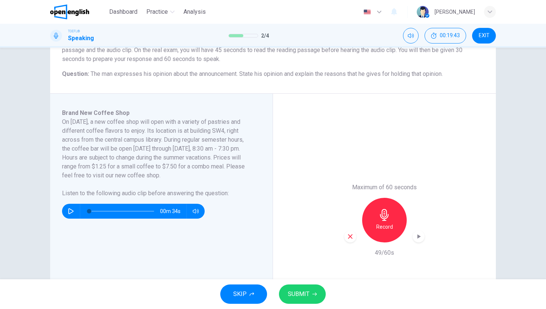
click at [345, 236] on div "button" at bounding box center [351, 236] width 12 height 12
click at [385, 216] on icon "button" at bounding box center [385, 215] width 12 height 12
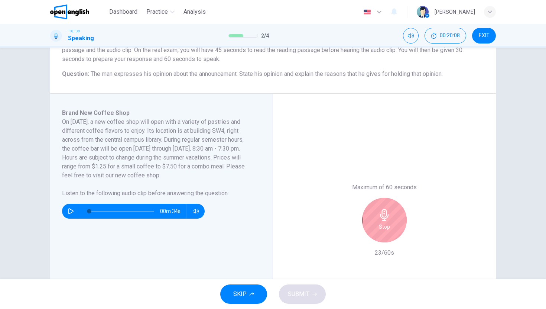
click at [385, 216] on icon "button" at bounding box center [385, 215] width 12 height 12
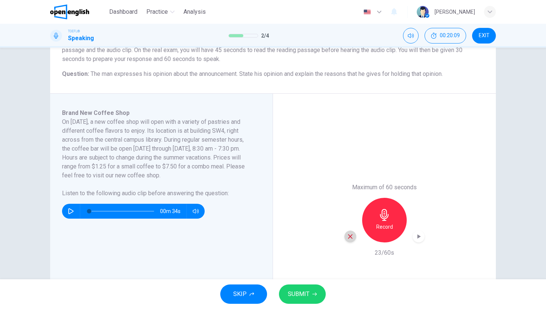
click at [347, 235] on icon "button" at bounding box center [350, 236] width 7 height 7
click at [385, 216] on icon "button" at bounding box center [385, 215] width 12 height 12
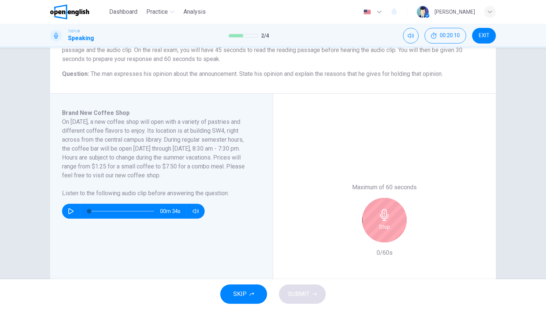
click at [368, 216] on div "Stop" at bounding box center [384, 220] width 45 height 45
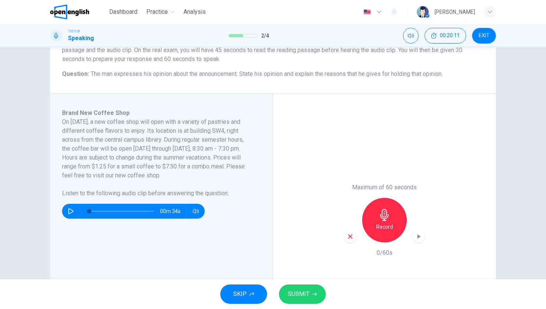
click at [351, 234] on icon "button" at bounding box center [350, 236] width 7 height 7
click at [401, 205] on div "Record" at bounding box center [385, 220] width 80 height 45
click at [382, 216] on icon "button" at bounding box center [384, 215] width 9 height 12
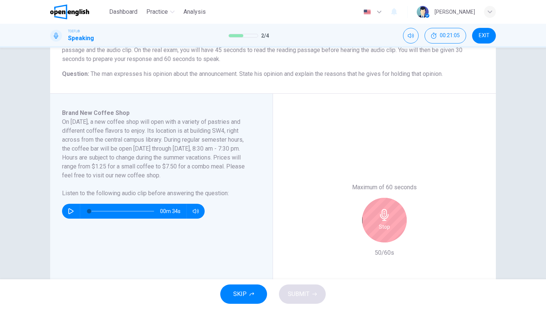
click at [383, 225] on h6 "Stop" at bounding box center [384, 226] width 11 height 9
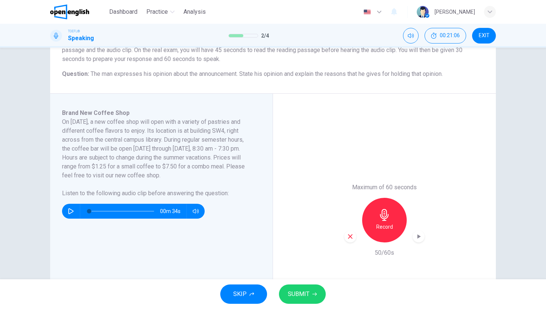
click at [347, 235] on icon "button" at bounding box center [350, 236] width 7 height 7
click at [380, 229] on h6 "Record" at bounding box center [385, 226] width 17 height 9
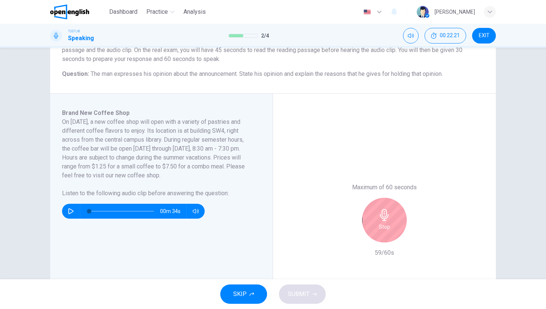
click at [380, 229] on h6 "Stop" at bounding box center [384, 226] width 11 height 9
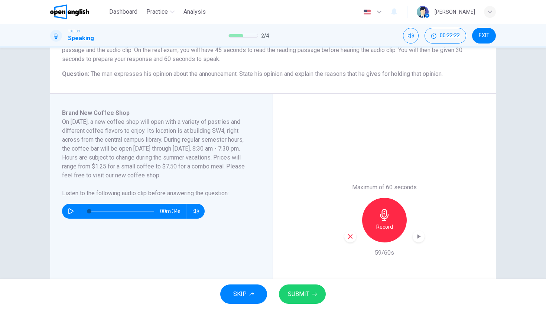
click at [313, 295] on icon "button" at bounding box center [315, 294] width 4 height 4
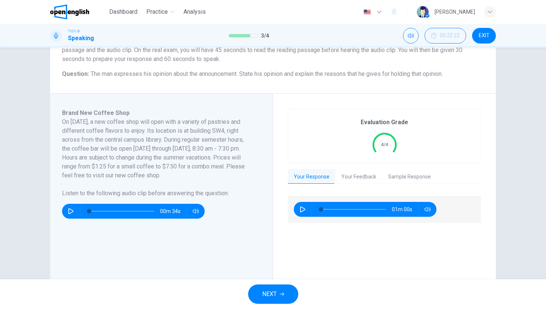
click at [358, 173] on button "Your Feedback" at bounding box center [359, 177] width 47 height 16
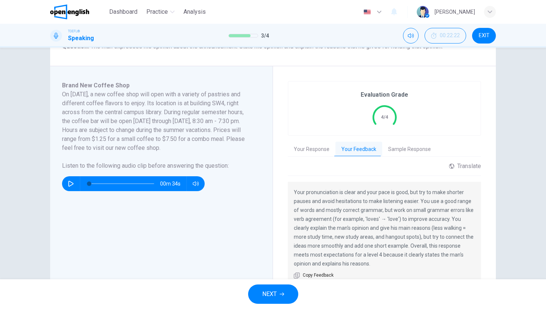
scroll to position [110, 0]
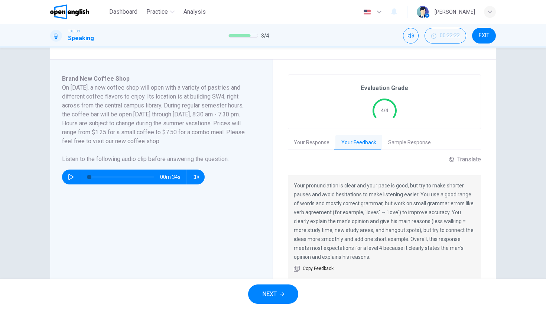
click at [399, 138] on button "Sample Response" at bounding box center [409, 143] width 55 height 16
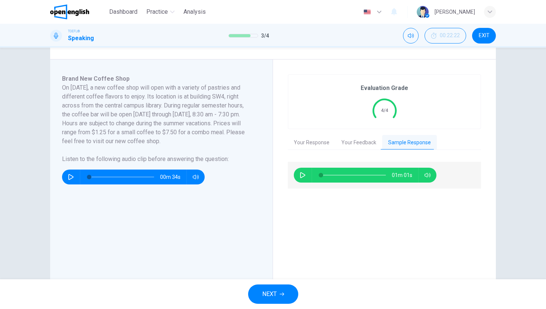
click at [300, 174] on icon "button" at bounding box center [302, 175] width 5 height 6
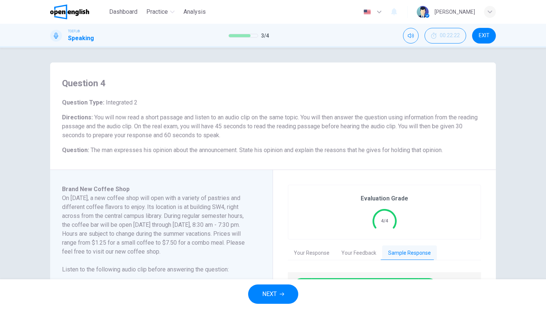
scroll to position [136, 0]
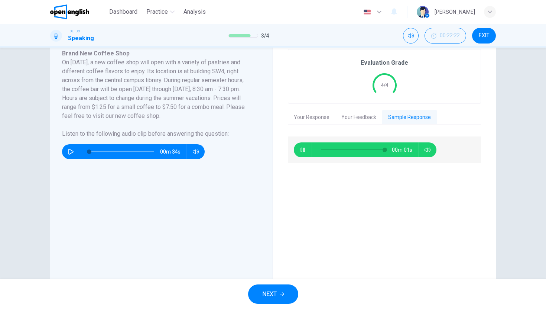
type input "*"
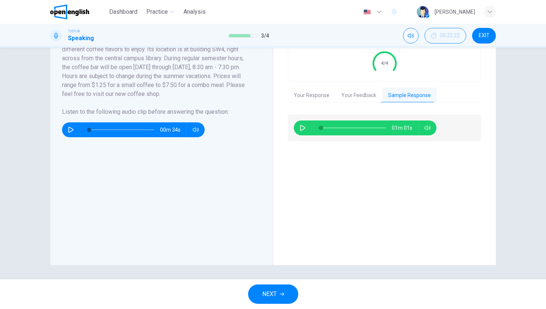
scroll to position [158, 0]
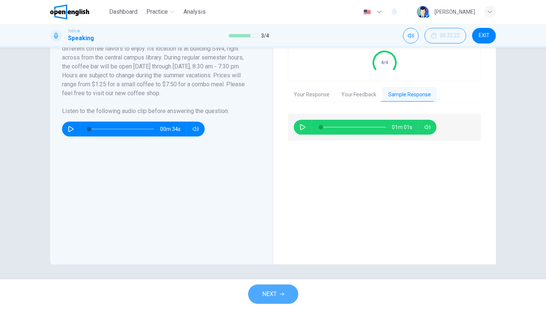
click at [275, 294] on span "NEXT" at bounding box center [269, 294] width 14 height 10
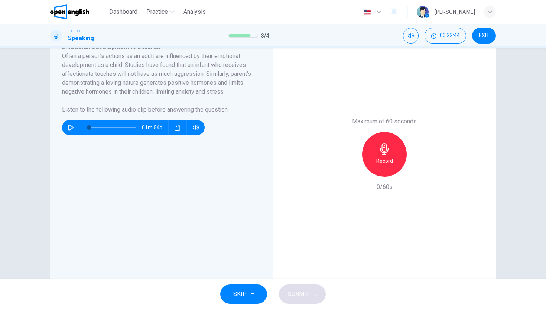
scroll to position [110, 0]
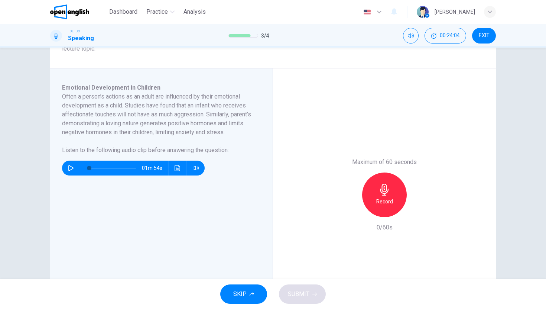
click at [68, 171] on icon "button" at bounding box center [71, 168] width 6 height 6
type input "*"
click at [378, 197] on h6 "Record" at bounding box center [385, 201] width 17 height 9
click at [385, 195] on icon "button" at bounding box center [385, 190] width 12 height 12
click at [345, 214] on div "button" at bounding box center [351, 211] width 12 height 12
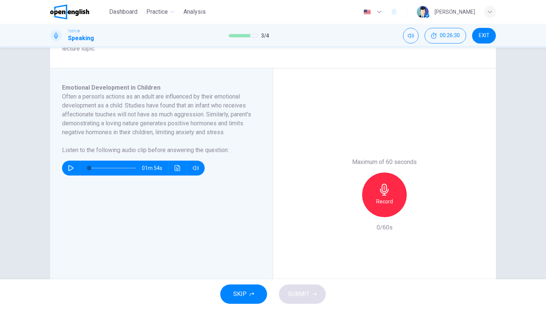
click at [380, 191] on icon "button" at bounding box center [384, 190] width 9 height 12
click at [371, 194] on div "Stop" at bounding box center [384, 194] width 45 height 45
click at [350, 211] on icon "button" at bounding box center [350, 211] width 7 height 7
click at [393, 188] on div "Record" at bounding box center [384, 194] width 45 height 45
click at [393, 188] on div "Stop" at bounding box center [384, 194] width 45 height 45
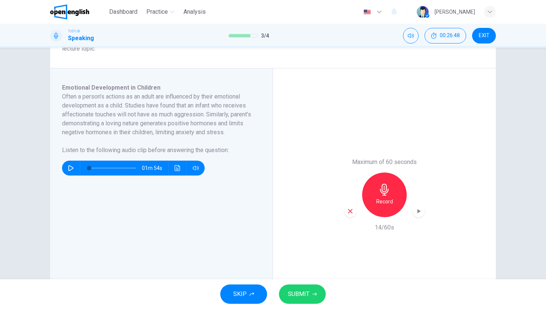
click at [346, 216] on div "Record" at bounding box center [385, 194] width 80 height 45
click at [347, 213] on icon "button" at bounding box center [350, 211] width 7 height 7
click at [388, 193] on icon "button" at bounding box center [385, 190] width 12 height 12
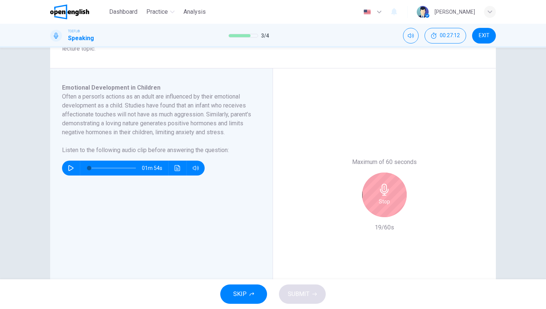
click at [385, 194] on icon "button" at bounding box center [385, 190] width 12 height 12
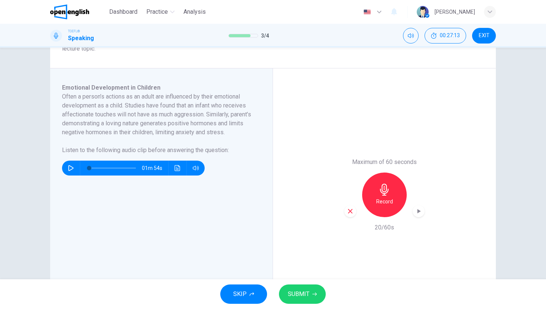
click at [348, 210] on icon "button" at bounding box center [350, 211] width 4 height 4
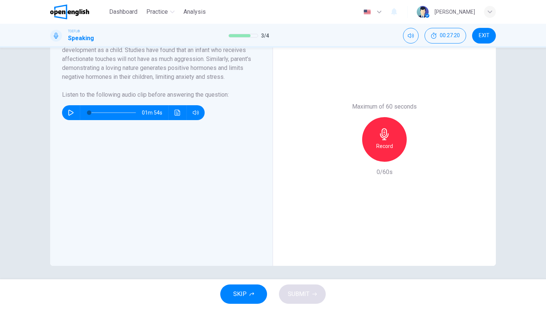
scroll to position [167, 0]
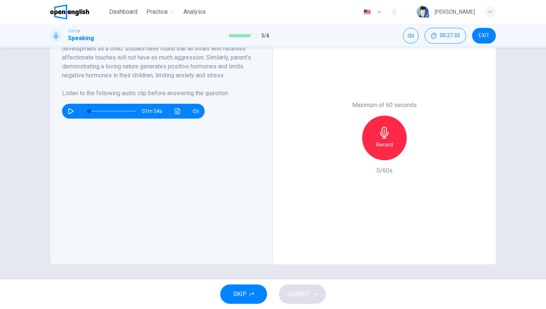
click at [381, 143] on h6 "Record" at bounding box center [385, 144] width 17 height 9
drag, startPoint x: 396, startPoint y: 143, endPoint x: 384, endPoint y: 146, distance: 12.1
click at [396, 143] on div "Stop" at bounding box center [384, 138] width 45 height 45
click at [347, 152] on icon "button" at bounding box center [350, 154] width 7 height 7
click at [379, 146] on h6 "Record" at bounding box center [385, 144] width 17 height 9
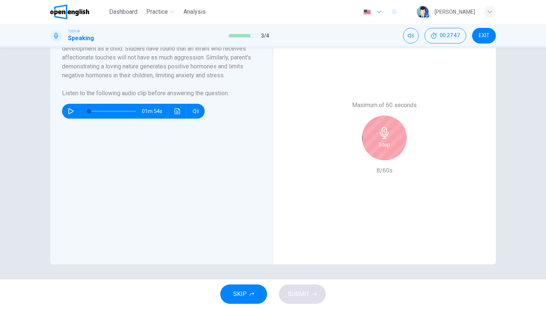
click at [379, 146] on h6 "Stop" at bounding box center [384, 144] width 11 height 9
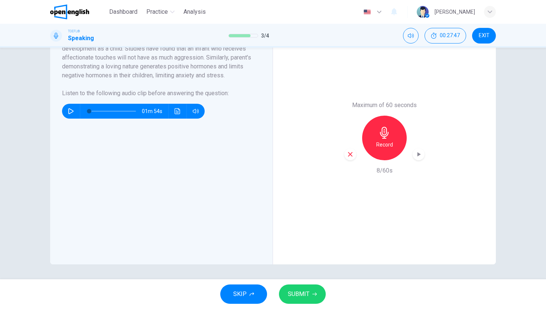
click at [347, 155] on icon "button" at bounding box center [350, 154] width 7 height 7
click at [385, 143] on h6 "Record" at bounding box center [385, 144] width 17 height 9
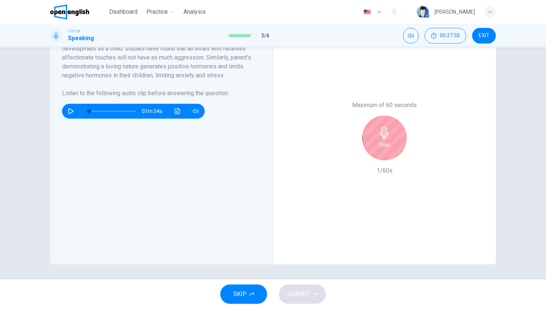
click at [385, 143] on h6 "Stop" at bounding box center [384, 144] width 11 height 9
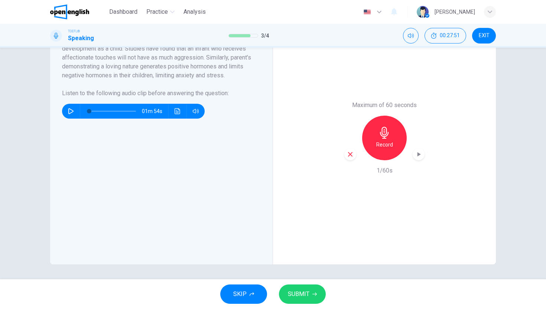
click at [345, 153] on div "button" at bounding box center [351, 154] width 12 height 12
click at [381, 128] on icon "button" at bounding box center [385, 133] width 12 height 12
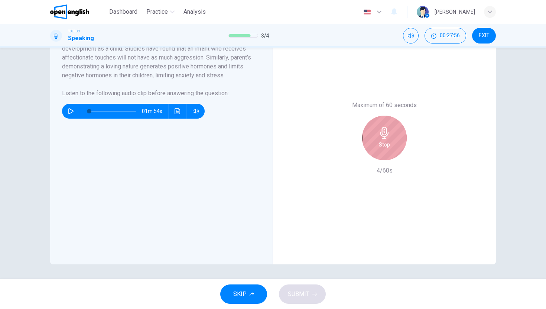
click at [381, 128] on icon "button" at bounding box center [385, 133] width 12 height 12
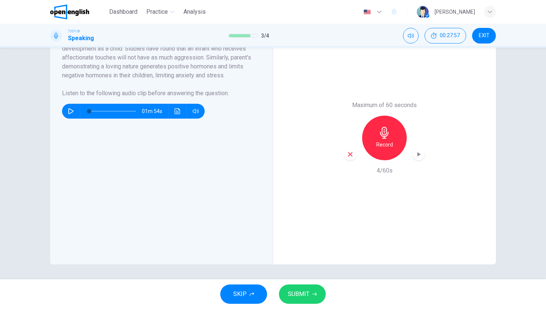
click at [345, 159] on div "Record" at bounding box center [385, 138] width 80 height 45
click at [347, 157] on icon "button" at bounding box center [350, 154] width 7 height 7
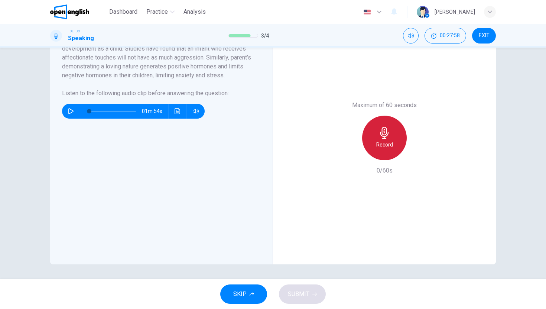
click at [382, 137] on icon "button" at bounding box center [384, 133] width 9 height 12
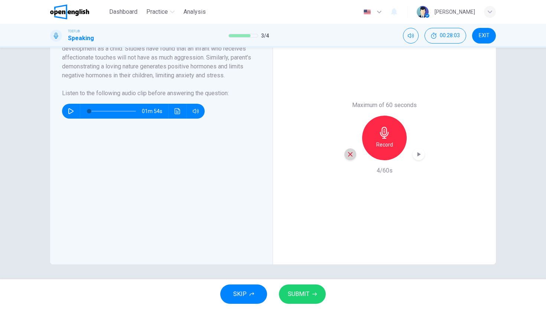
click at [345, 154] on div "button" at bounding box center [351, 154] width 12 height 12
click at [367, 149] on div "Record" at bounding box center [384, 138] width 45 height 45
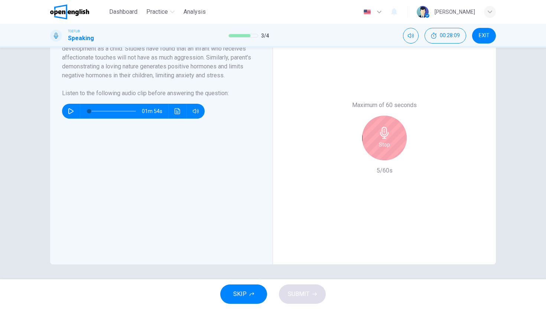
click at [367, 149] on div "Stop" at bounding box center [384, 138] width 45 height 45
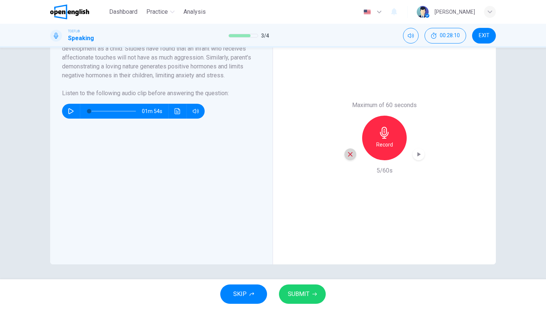
click at [350, 153] on icon "button" at bounding box center [350, 154] width 7 height 7
click at [372, 139] on div "Record" at bounding box center [384, 138] width 45 height 45
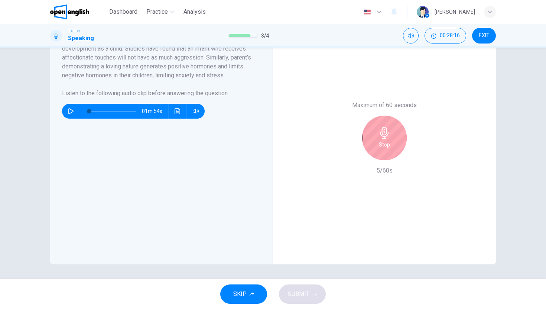
click at [372, 139] on div "Stop" at bounding box center [384, 138] width 45 height 45
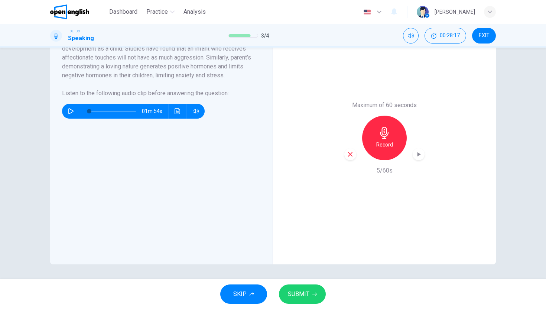
click at [352, 153] on div "button" at bounding box center [351, 154] width 12 height 12
click at [381, 133] on icon "button" at bounding box center [385, 133] width 12 height 12
click at [311, 290] on button "SUBMIT" at bounding box center [302, 293] width 47 height 19
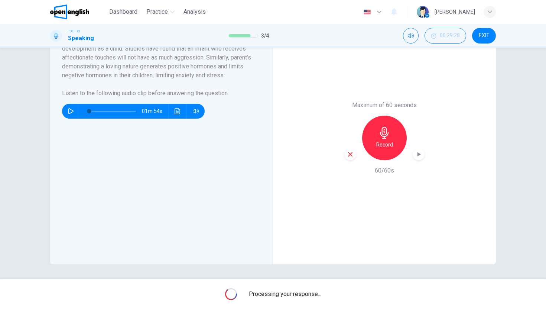
scroll to position [0, 0]
